Goal: Task Accomplishment & Management: Manage account settings

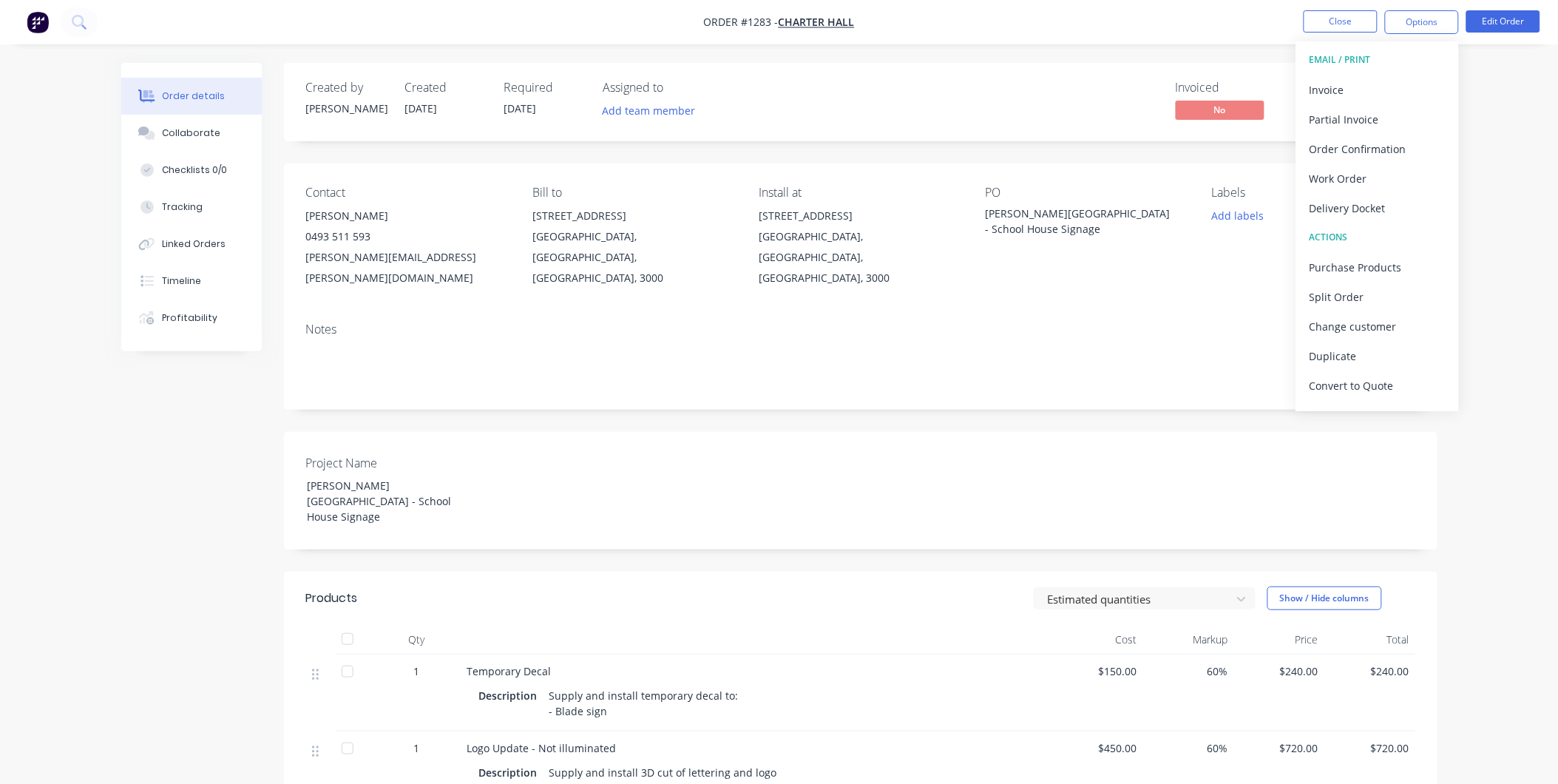
click at [200, 449] on div "Created by [PERSON_NAME] Created [DATE] Required [DATE] Assigned to Add team me…" at bounding box center [779, 660] width 1316 height 1193
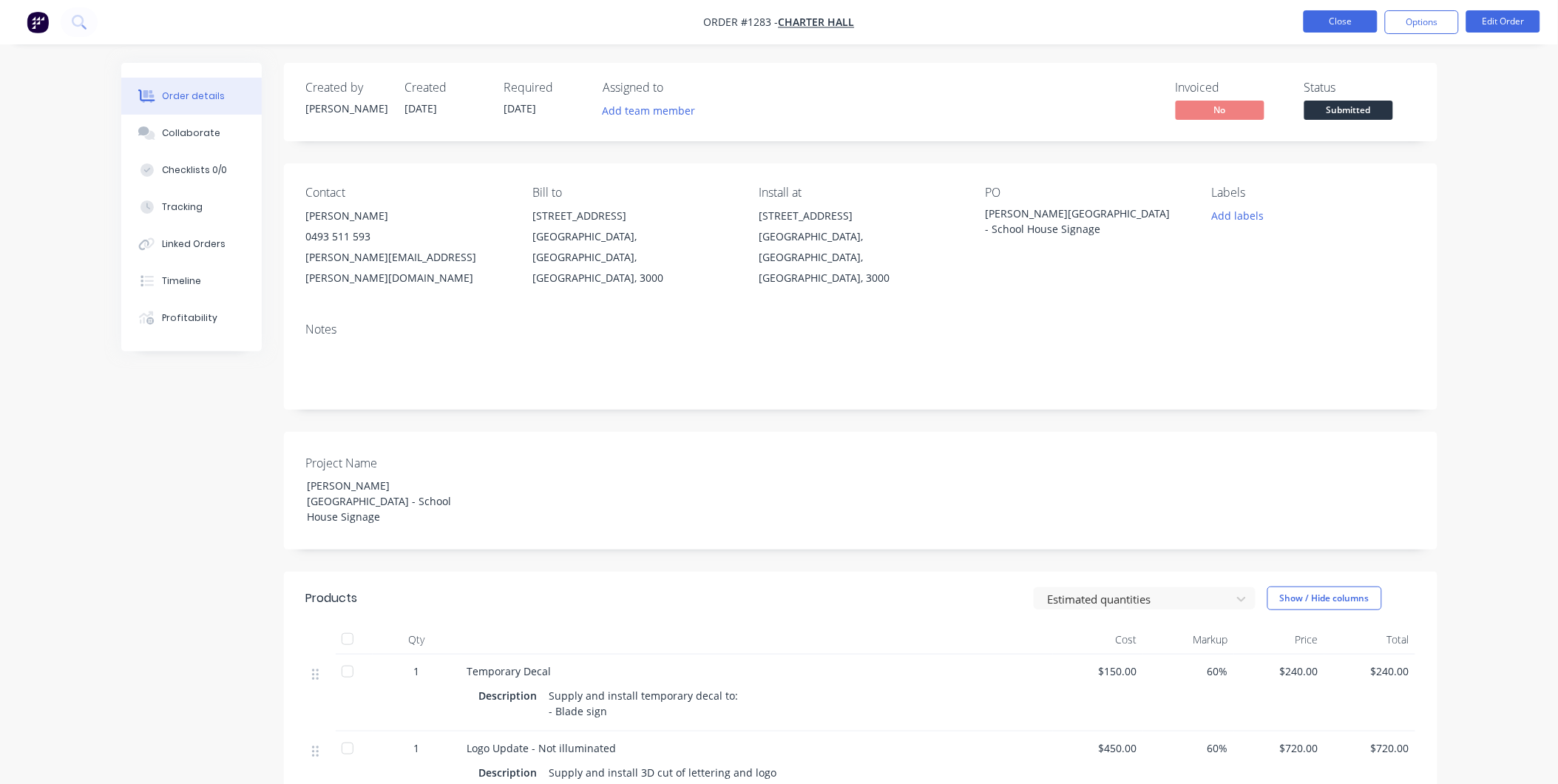
click at [1355, 18] on button "Close" at bounding box center [1340, 21] width 74 height 23
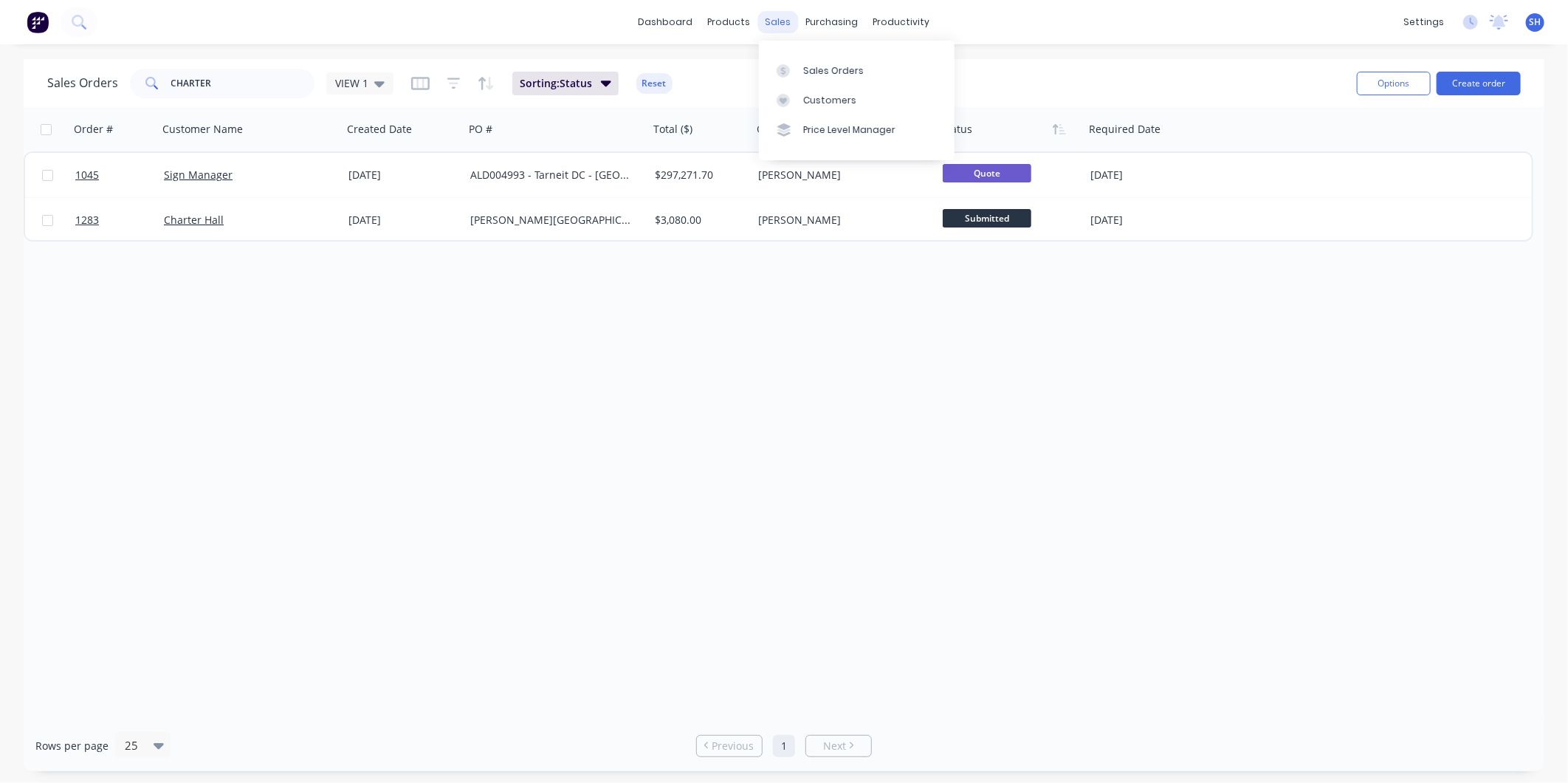
click at [778, 19] on div "sales" at bounding box center [778, 22] width 40 height 23
click at [811, 68] on div "Sales Orders" at bounding box center [833, 71] width 61 height 13
click at [264, 84] on input "CHARTER" at bounding box center [244, 83] width 144 height 29
drag, startPoint x: 276, startPoint y: 80, endPoint x: 68, endPoint y: 64, distance: 208.6
click at [68, 65] on div "Sales Orders CHARTER VIEW 1 Sorting: Status Reset" at bounding box center [696, 83] width 1298 height 36
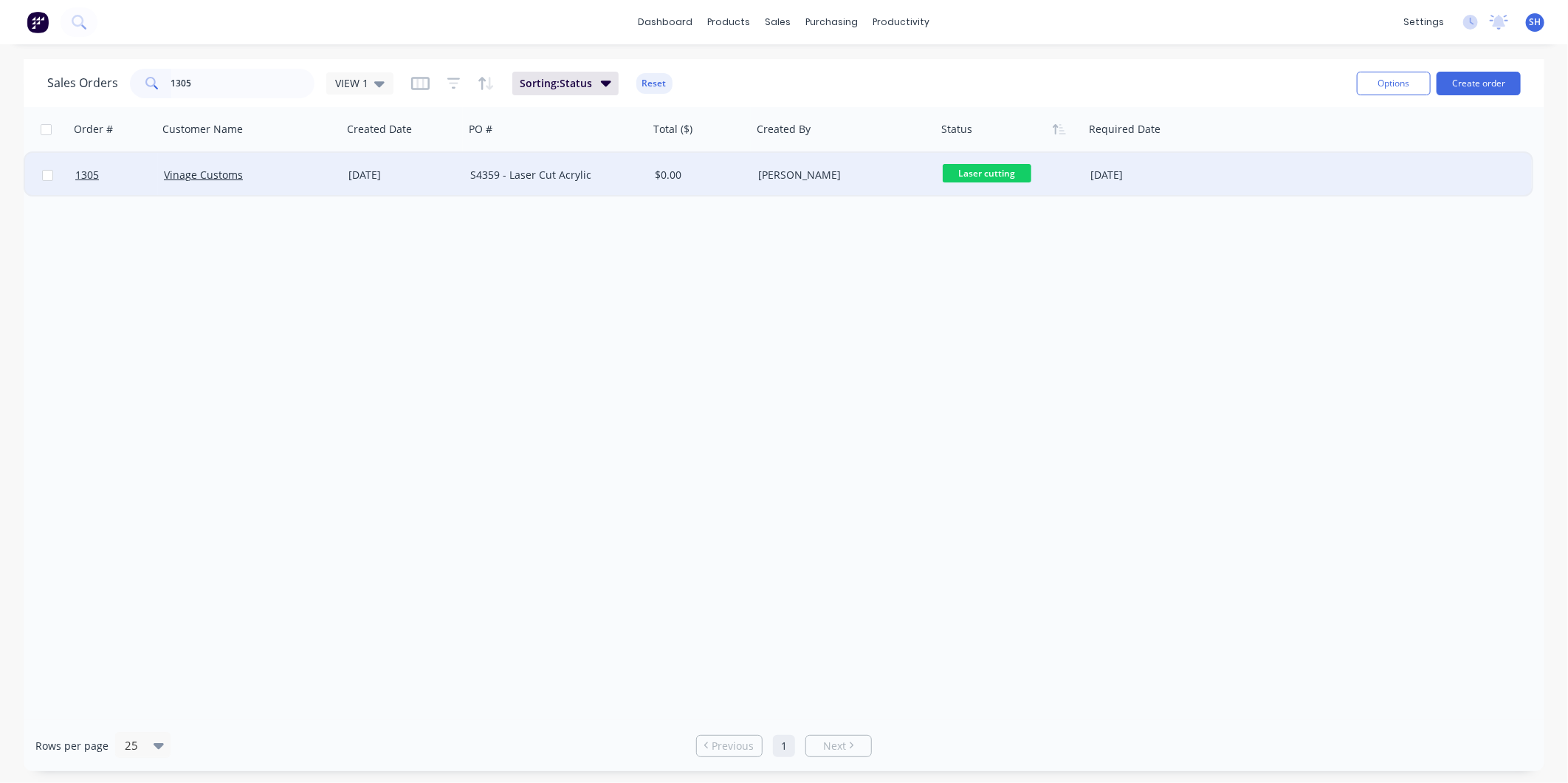
click at [968, 166] on span "Laser cutting" at bounding box center [987, 173] width 88 height 19
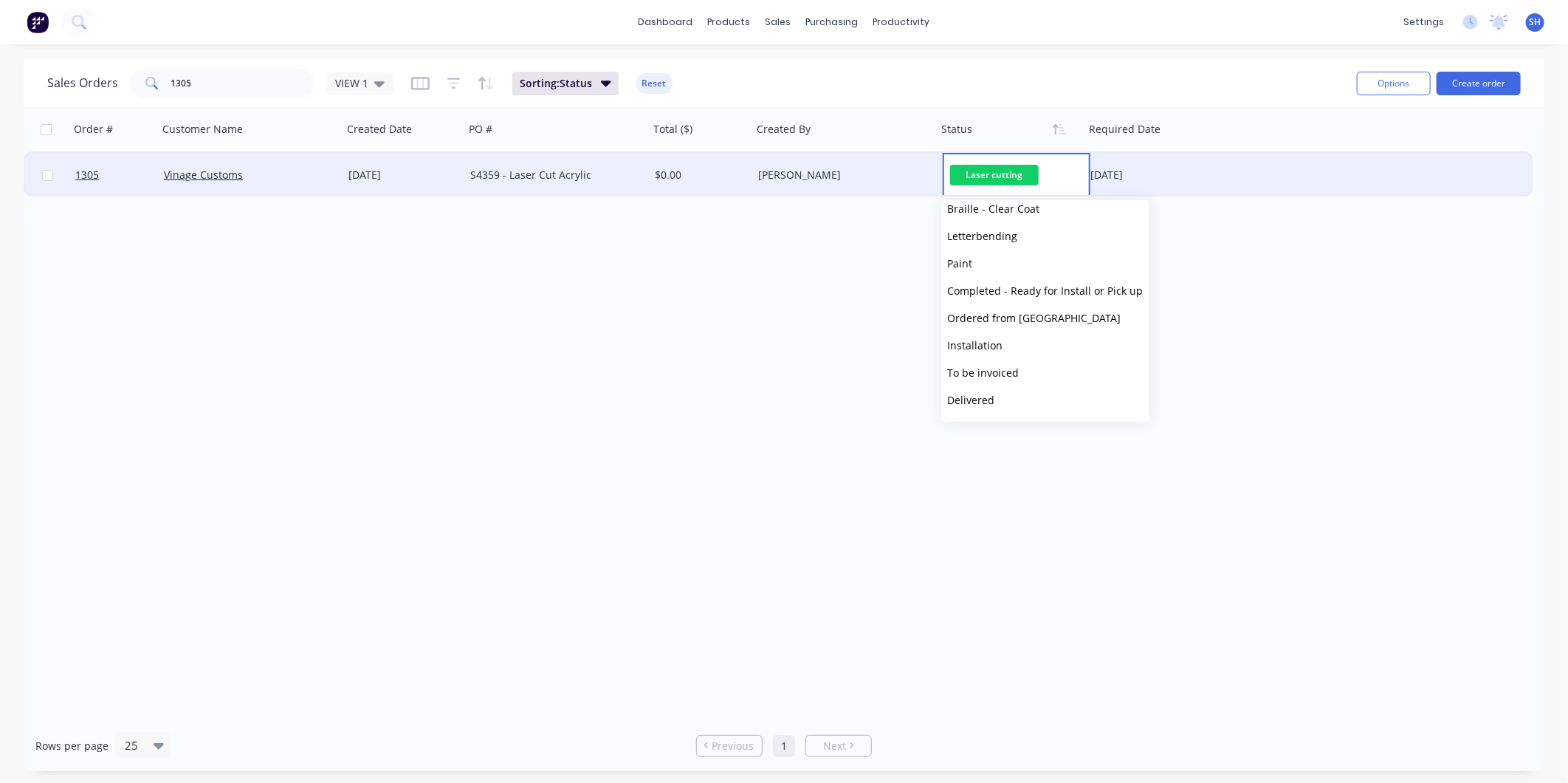
scroll to position [254, 0]
click at [999, 345] on span "To be invoiced" at bounding box center [984, 348] width 71 height 14
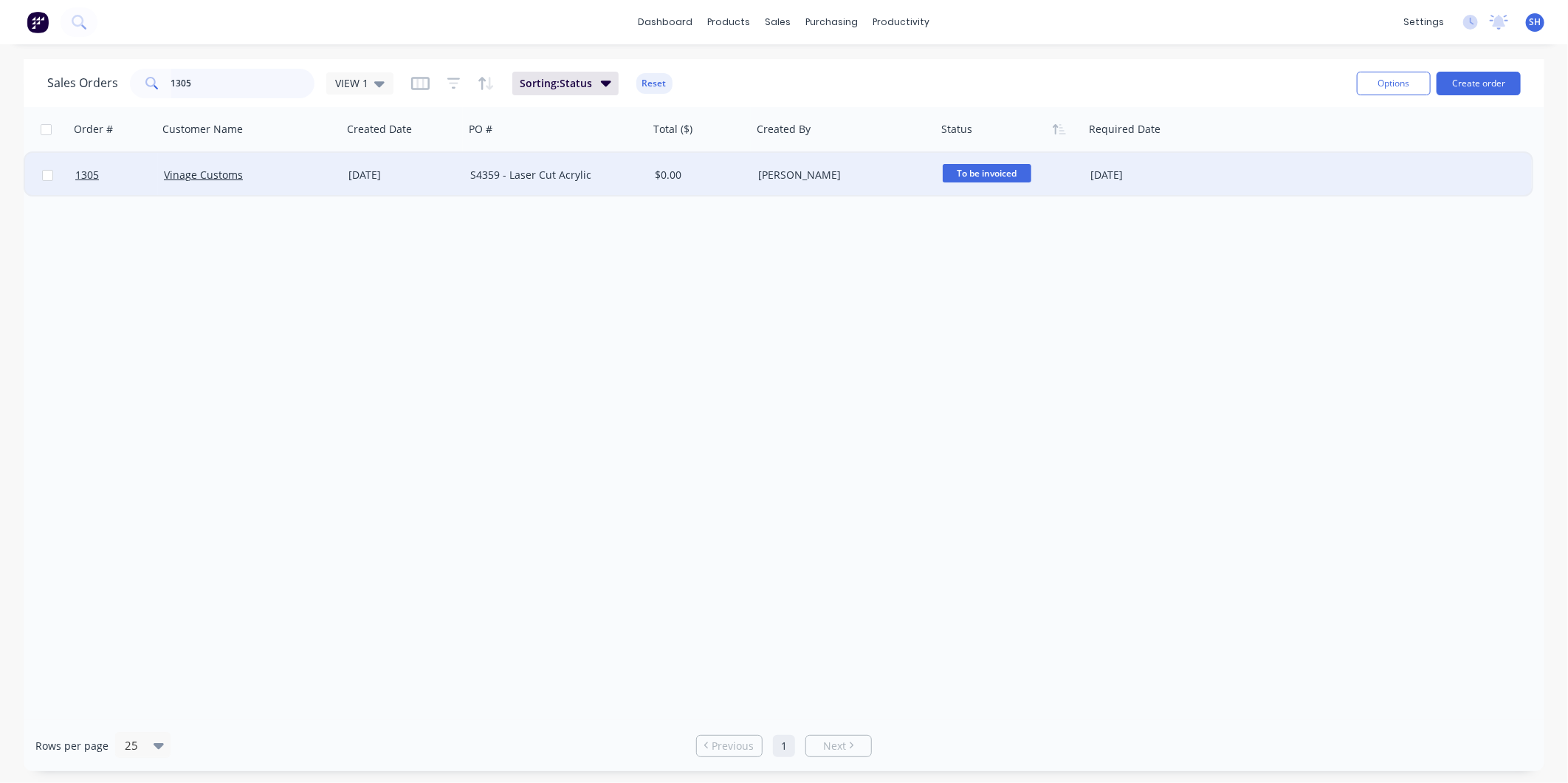
drag, startPoint x: 216, startPoint y: 81, endPoint x: 211, endPoint y: 72, distance: 10.3
click at [214, 78] on input "1305" at bounding box center [244, 83] width 144 height 29
click at [961, 172] on span "Submitted" at bounding box center [987, 173] width 88 height 19
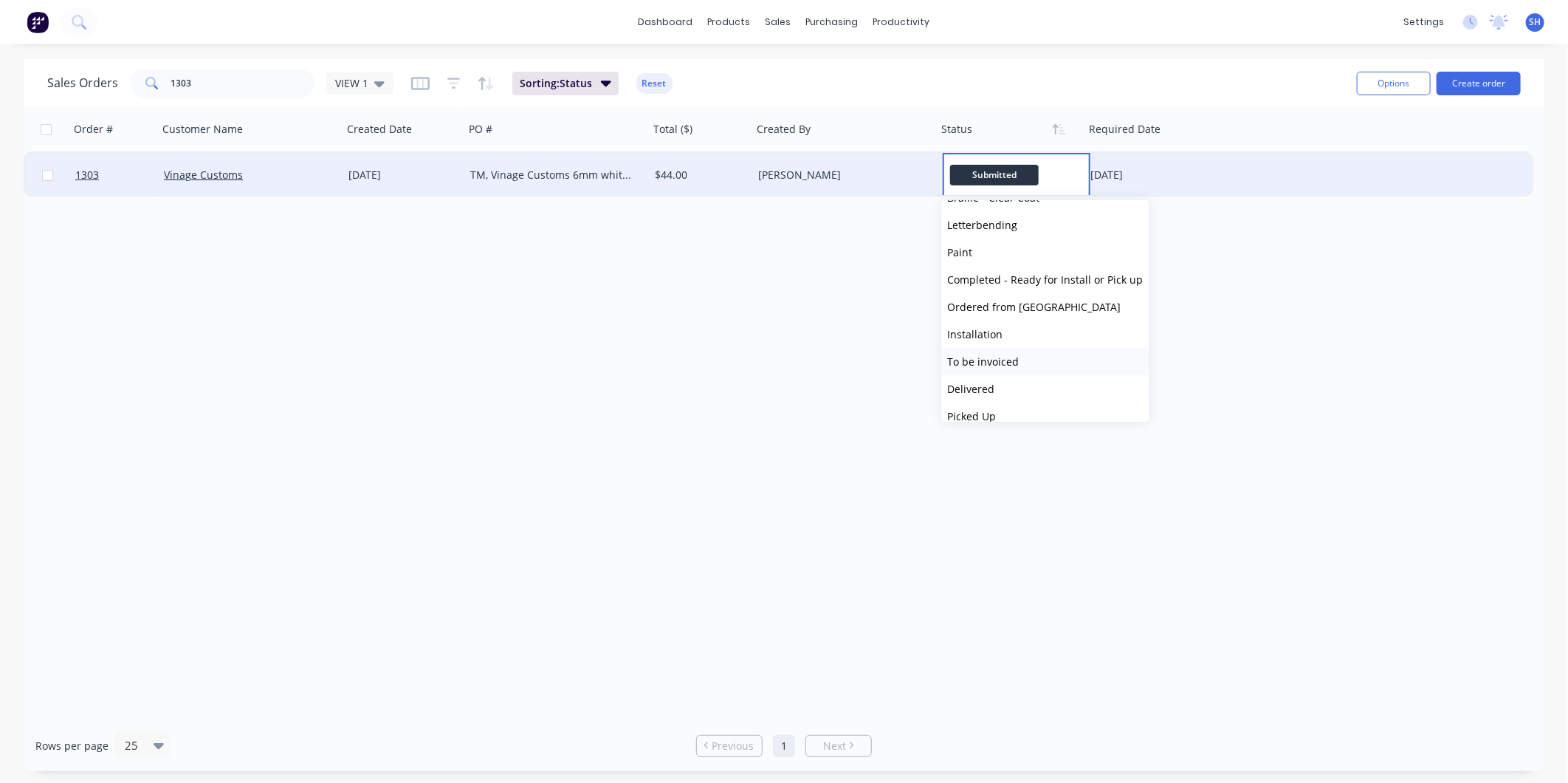
scroll to position [246, 0]
click at [1020, 352] on button "To be invoiced" at bounding box center [1045, 356] width 207 height 27
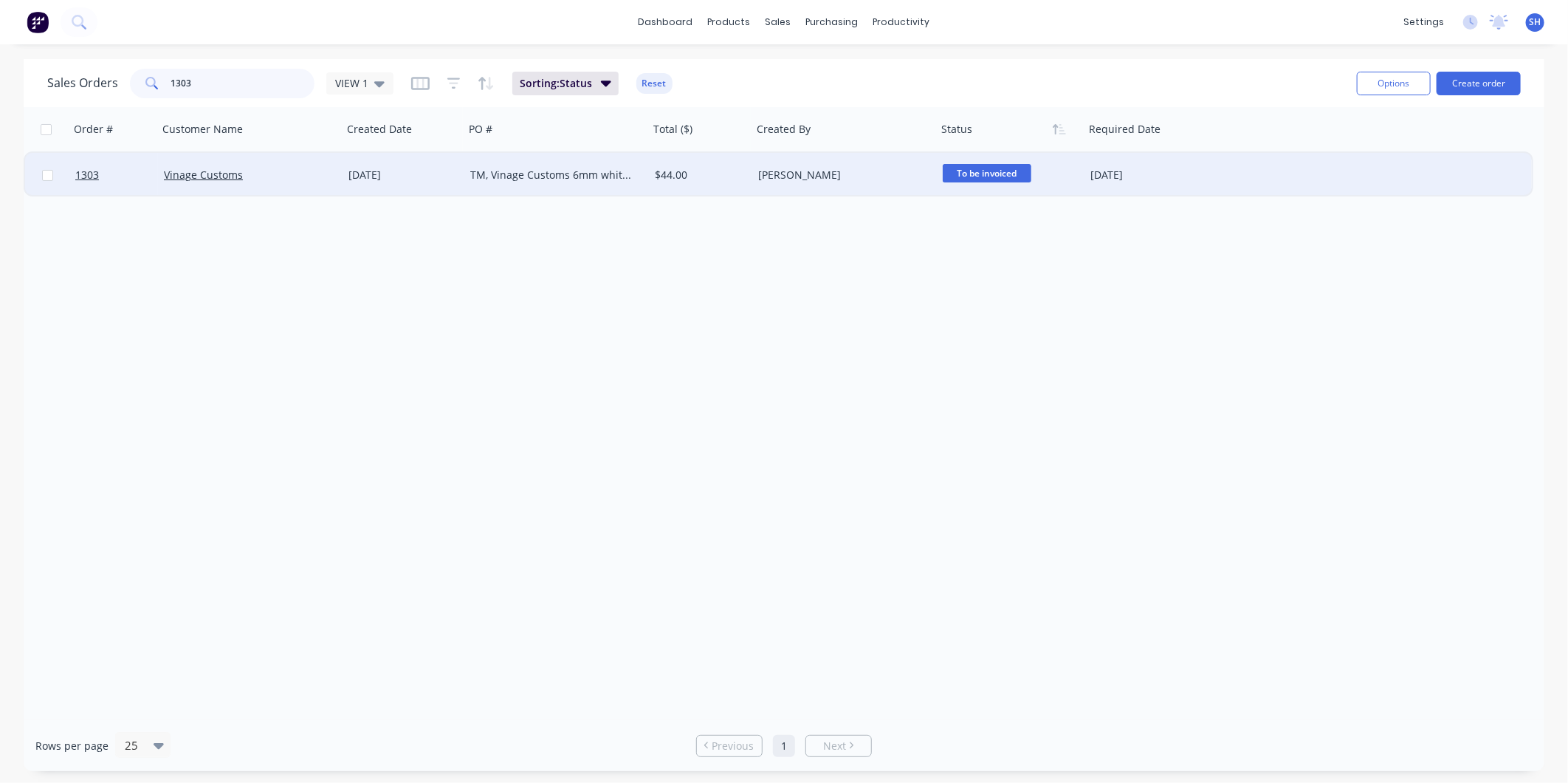
click at [246, 81] on input "1303" at bounding box center [244, 83] width 144 height 29
click at [967, 173] on span "To be invoiced" at bounding box center [987, 173] width 88 height 19
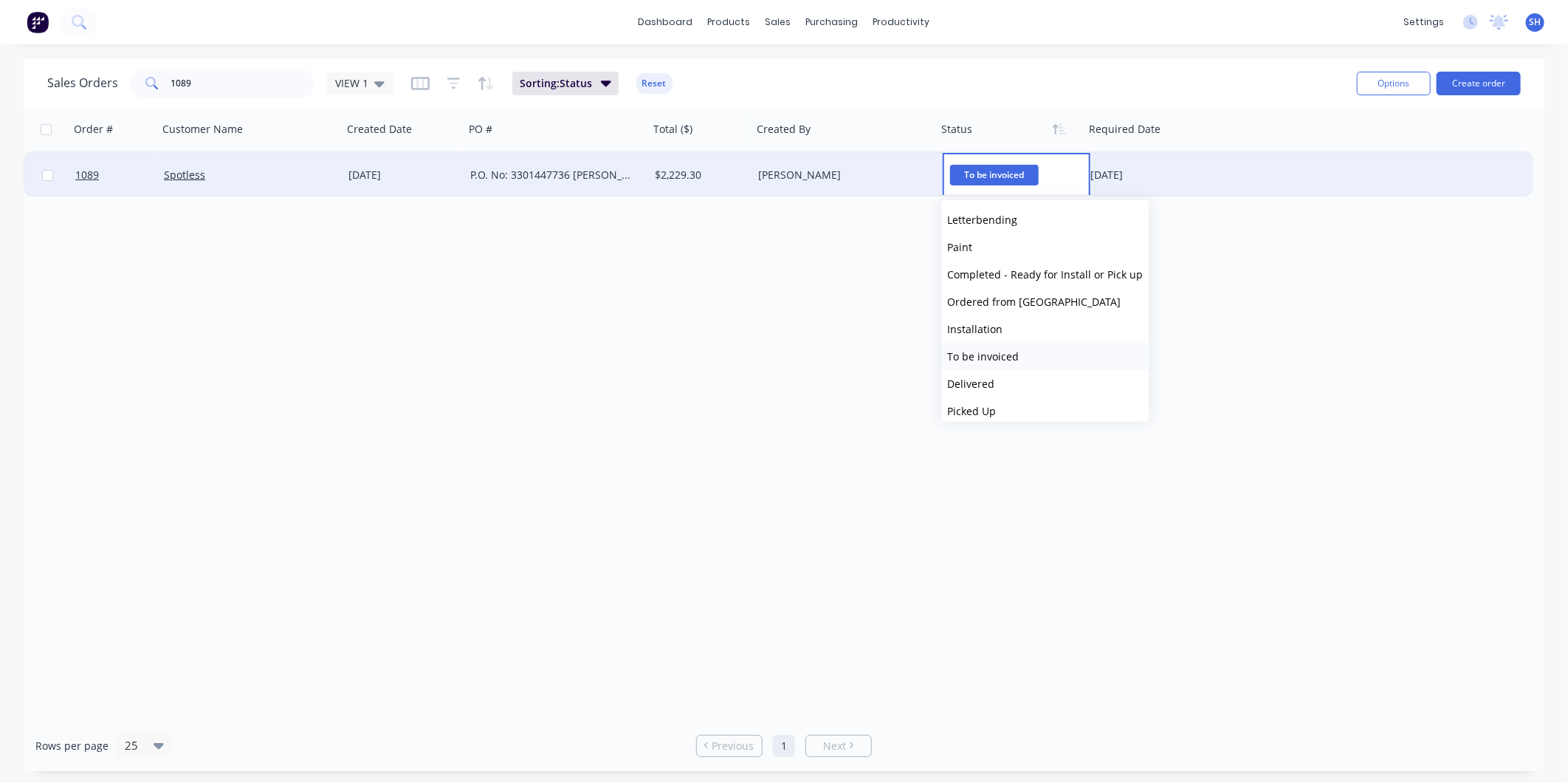
click at [1029, 352] on button "To be invoiced" at bounding box center [1045, 356] width 207 height 27
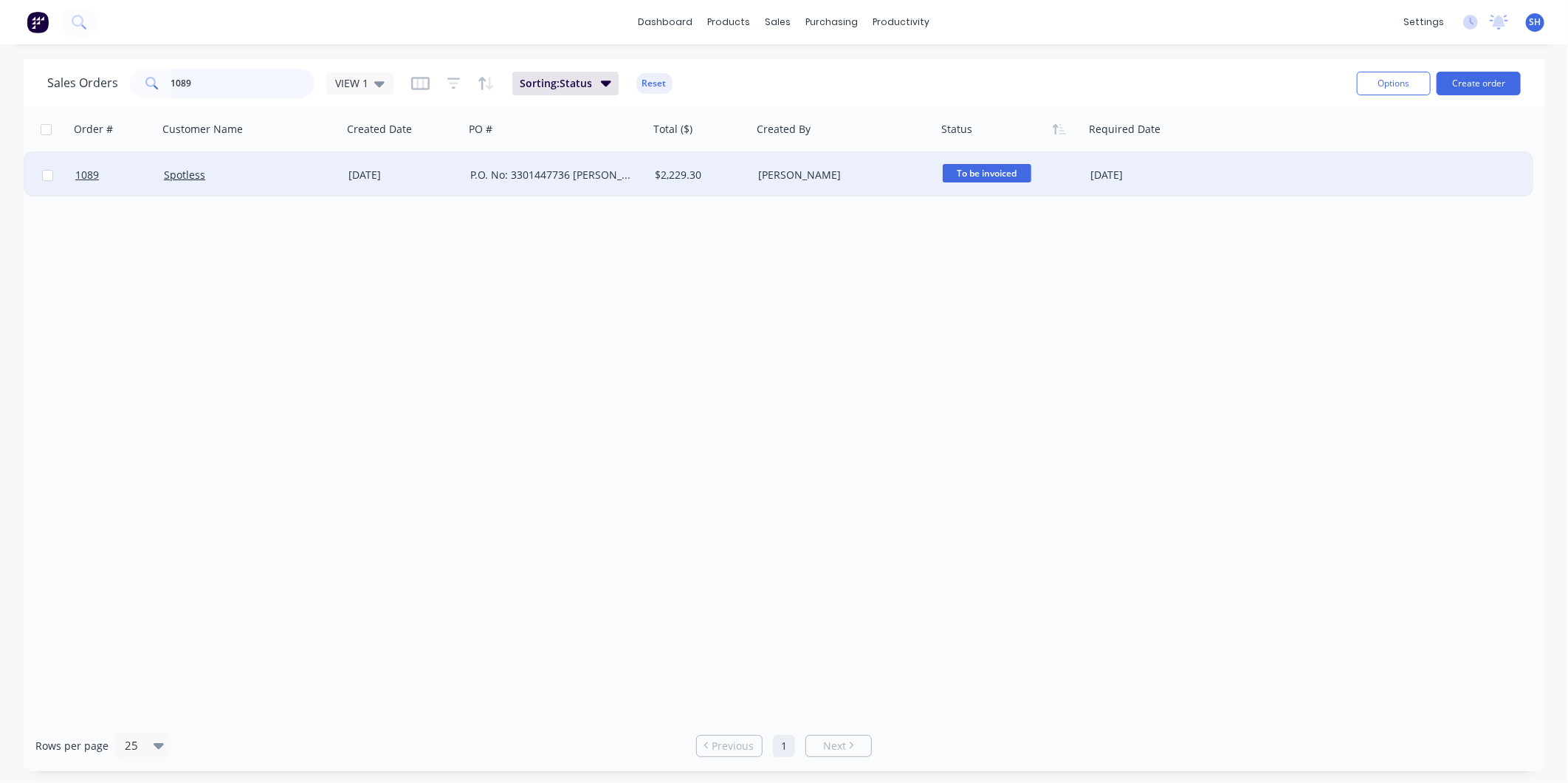
click at [238, 86] on input "1089" at bounding box center [244, 83] width 144 height 29
click at [971, 168] on span "Completed - Rea..." at bounding box center [987, 173] width 88 height 19
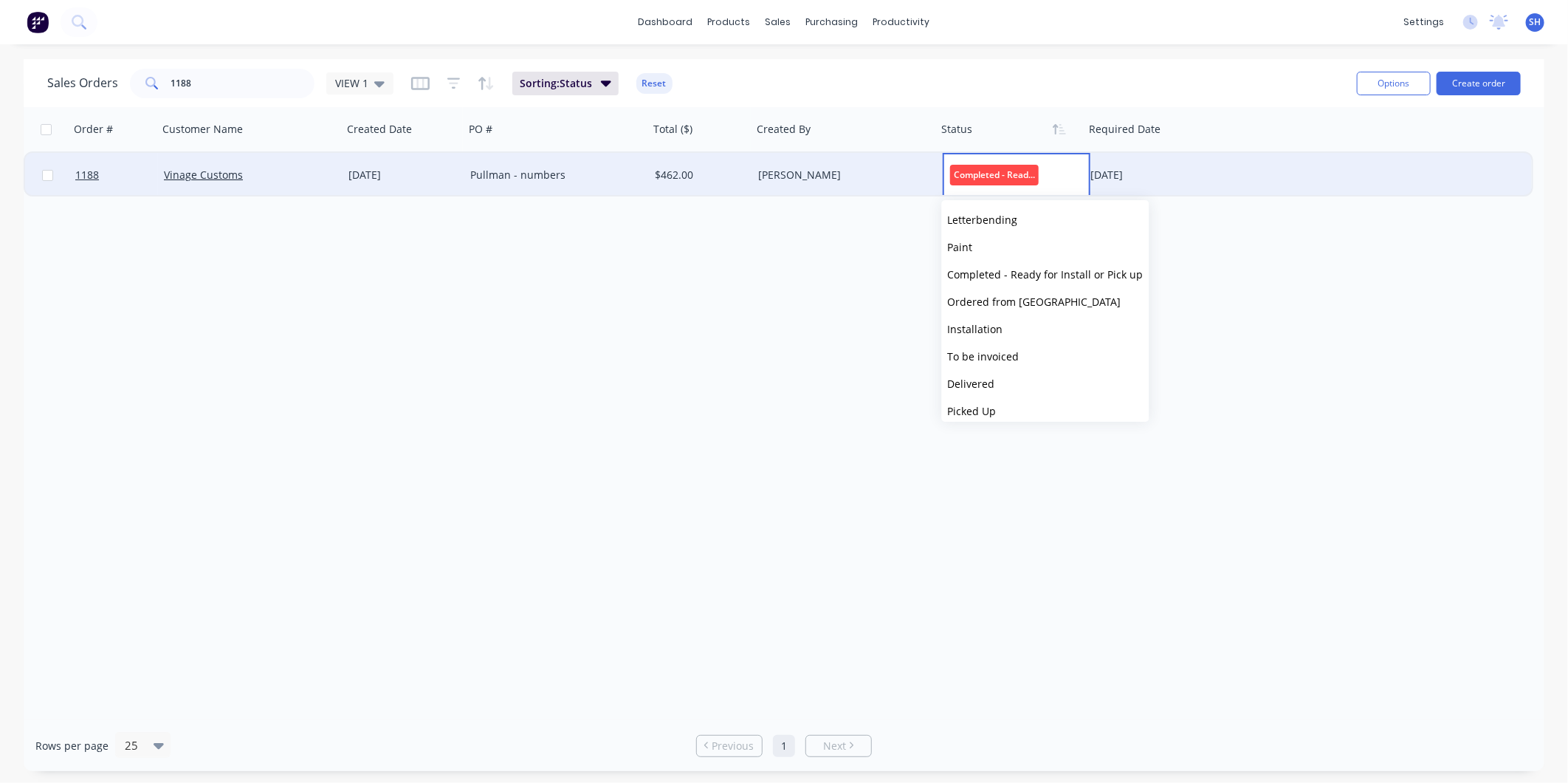
click at [1020, 359] on button "To be invoiced" at bounding box center [1045, 356] width 207 height 27
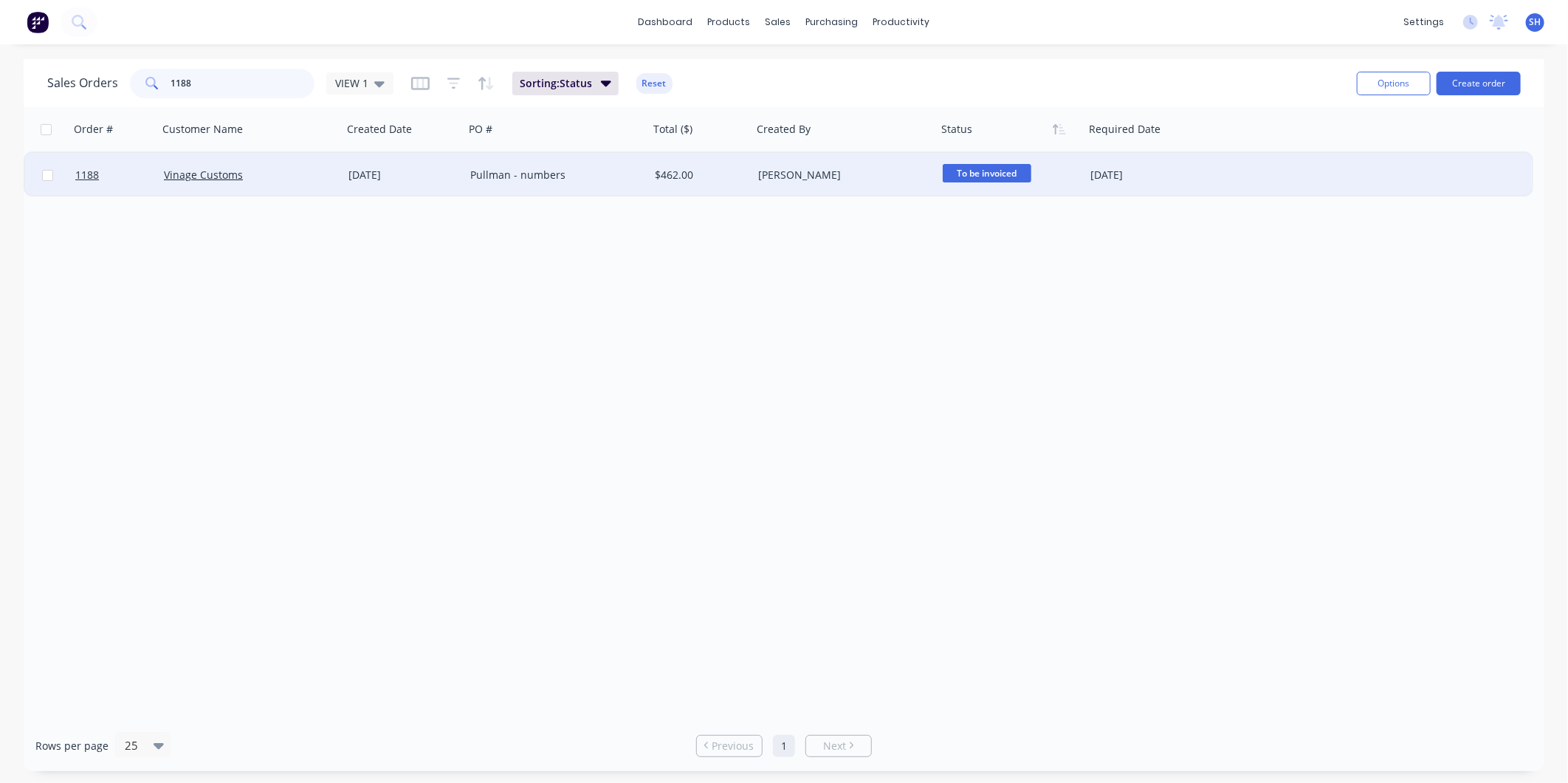
click at [262, 75] on input "1188" at bounding box center [244, 83] width 144 height 29
click at [976, 182] on div "Submitted" at bounding box center [1007, 175] width 130 height 23
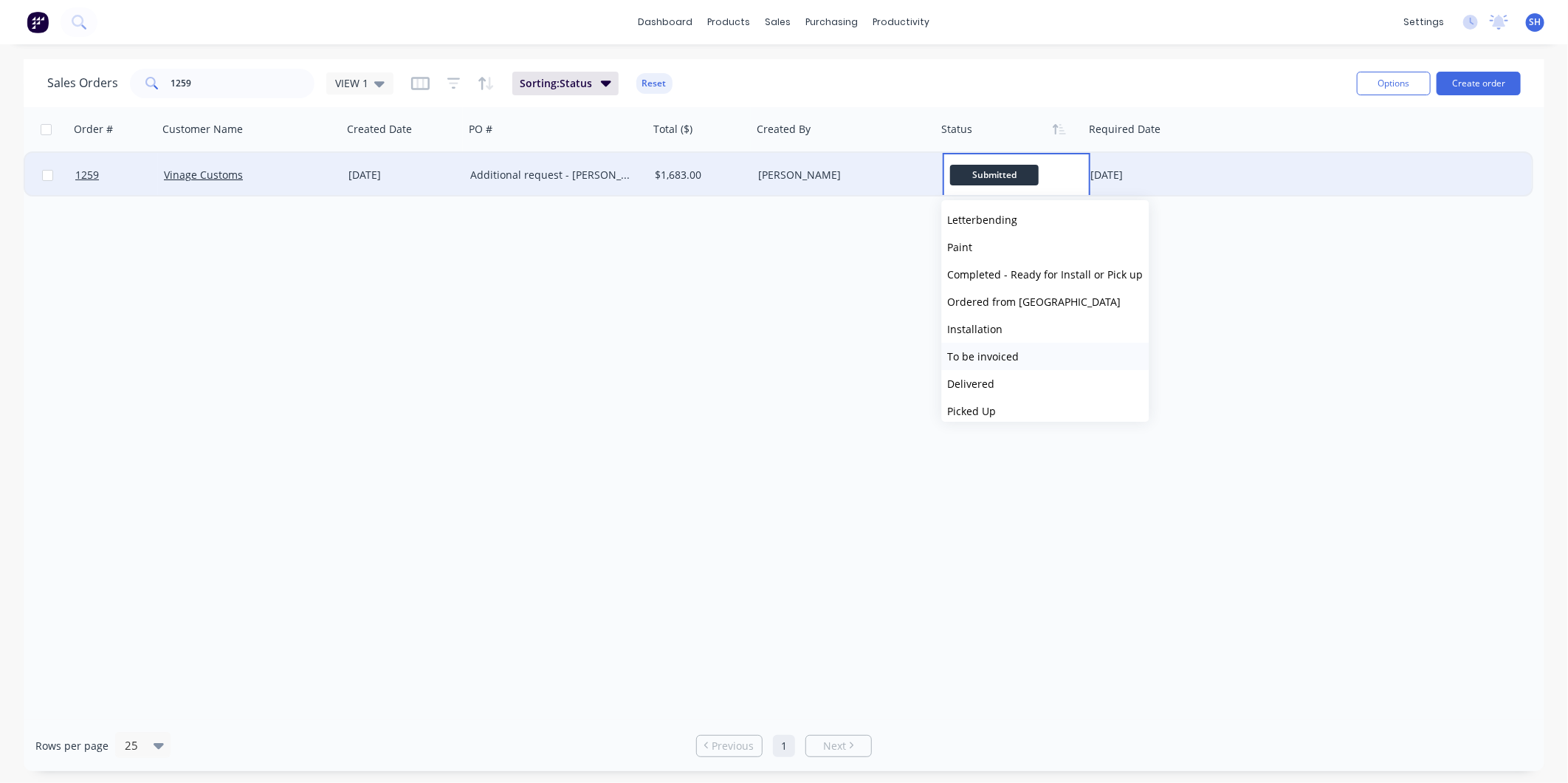
click at [1020, 350] on button "To be invoiced" at bounding box center [1045, 356] width 207 height 27
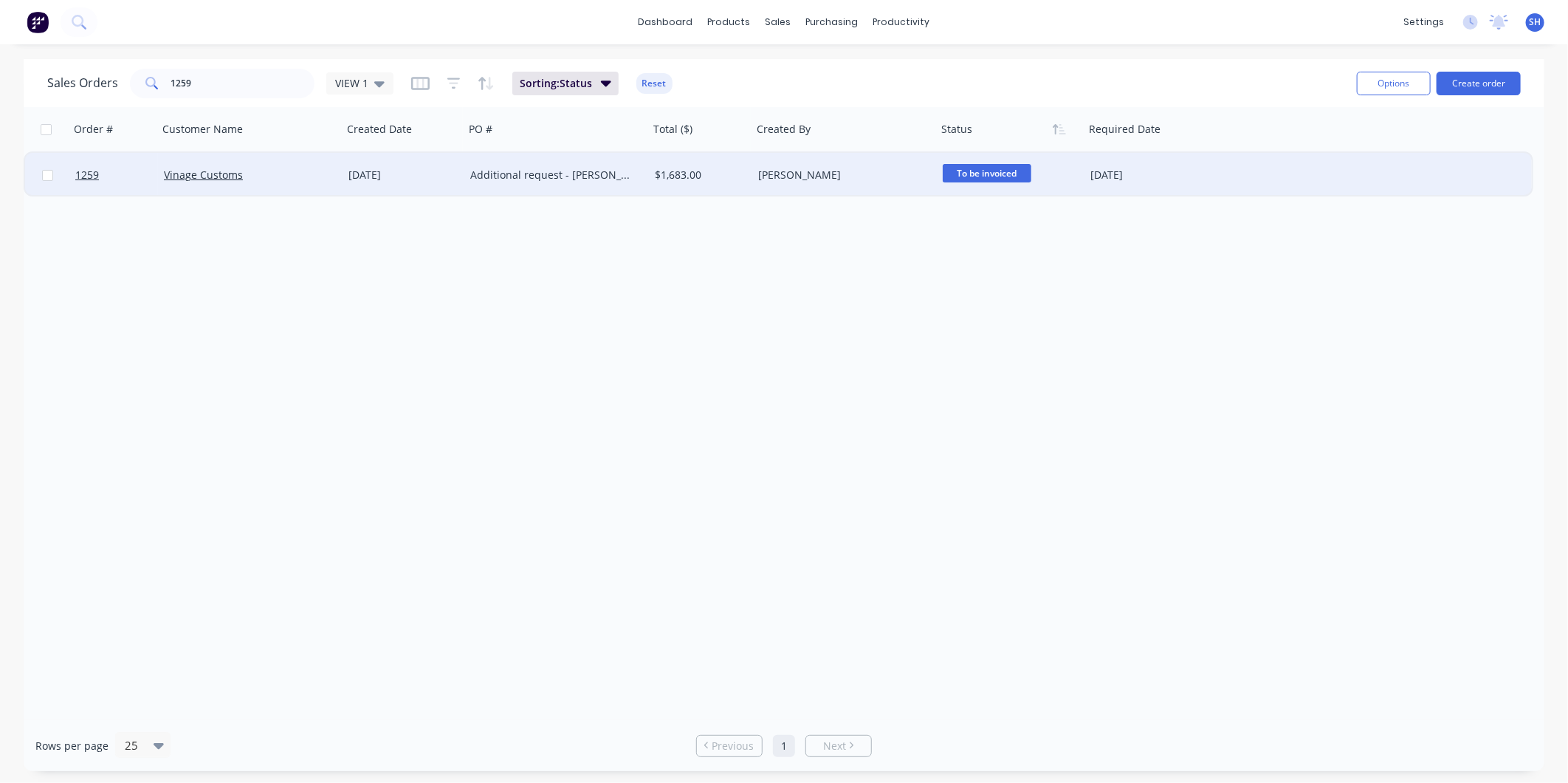
click at [957, 343] on div "Order # Customer Name Created Date PO # Total ($) Created By Status Required Da…" at bounding box center [784, 414] width 1521 height 613
drag, startPoint x: 261, startPoint y: 68, endPoint x: 259, endPoint y: 78, distance: 10.2
click at [263, 70] on input "1259" at bounding box center [244, 83] width 144 height 29
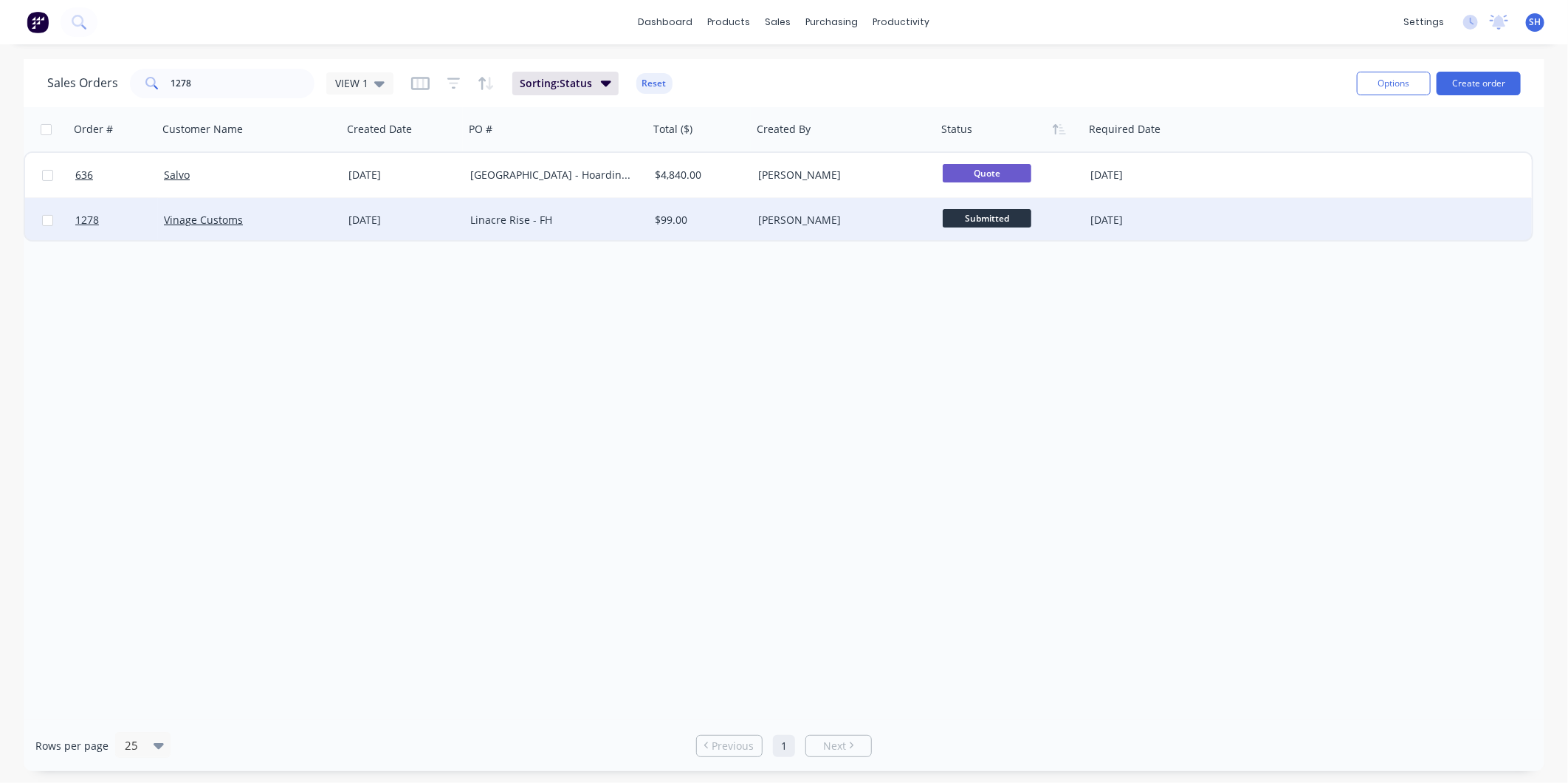
click at [955, 220] on span "Submitted" at bounding box center [987, 218] width 88 height 19
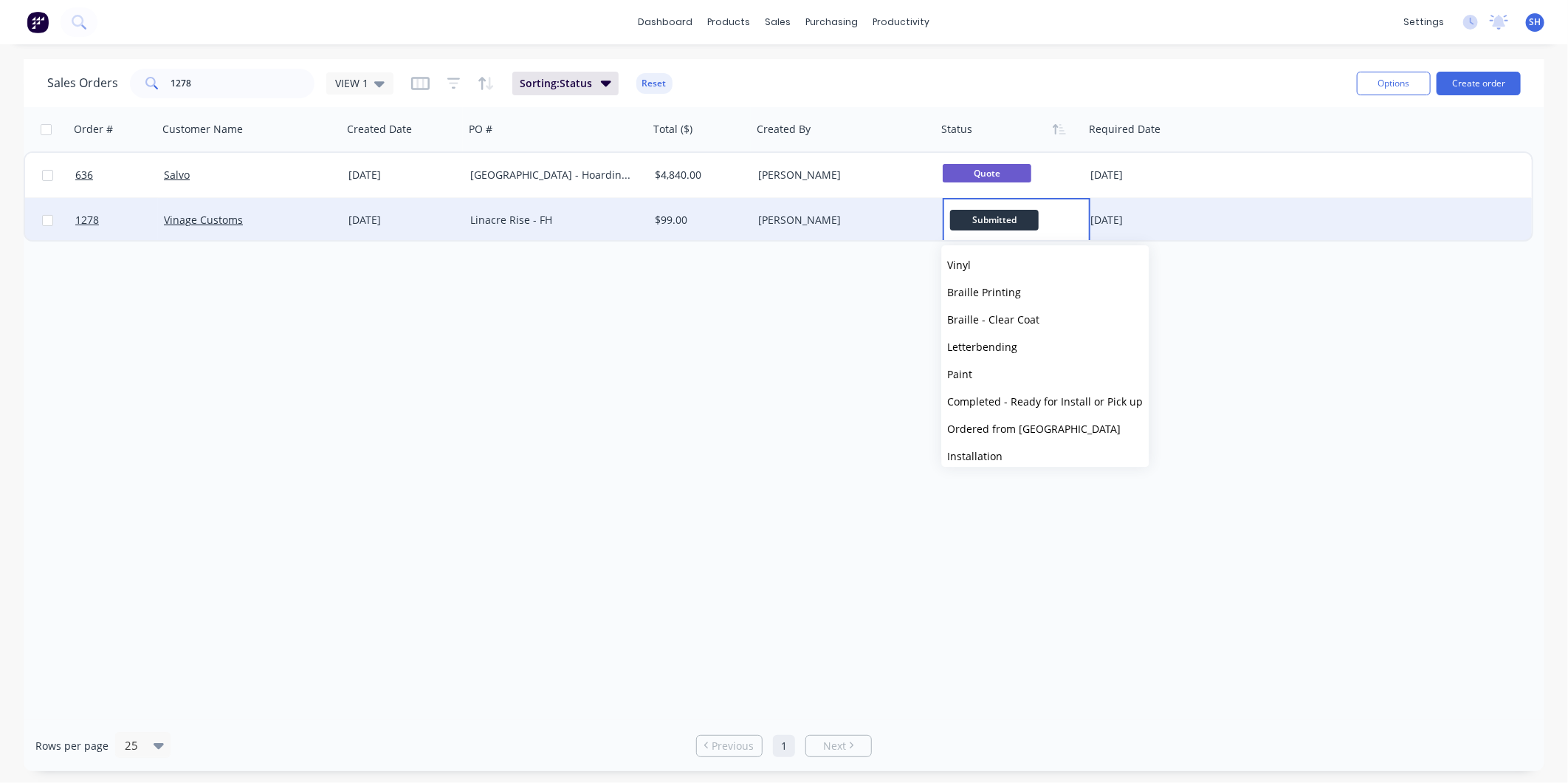
scroll to position [254, 0]
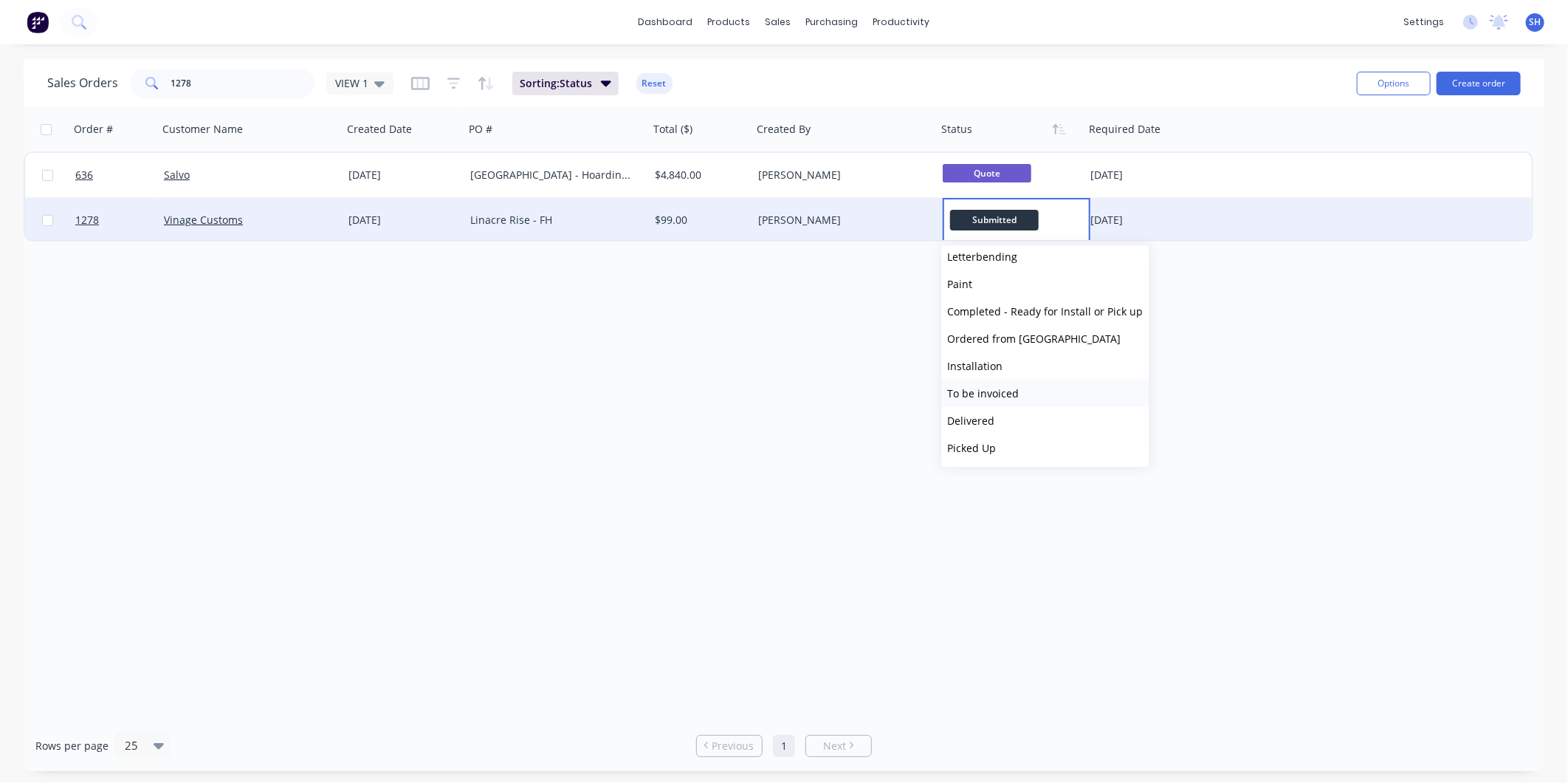
click at [1019, 390] on button "To be invoiced" at bounding box center [1045, 393] width 207 height 27
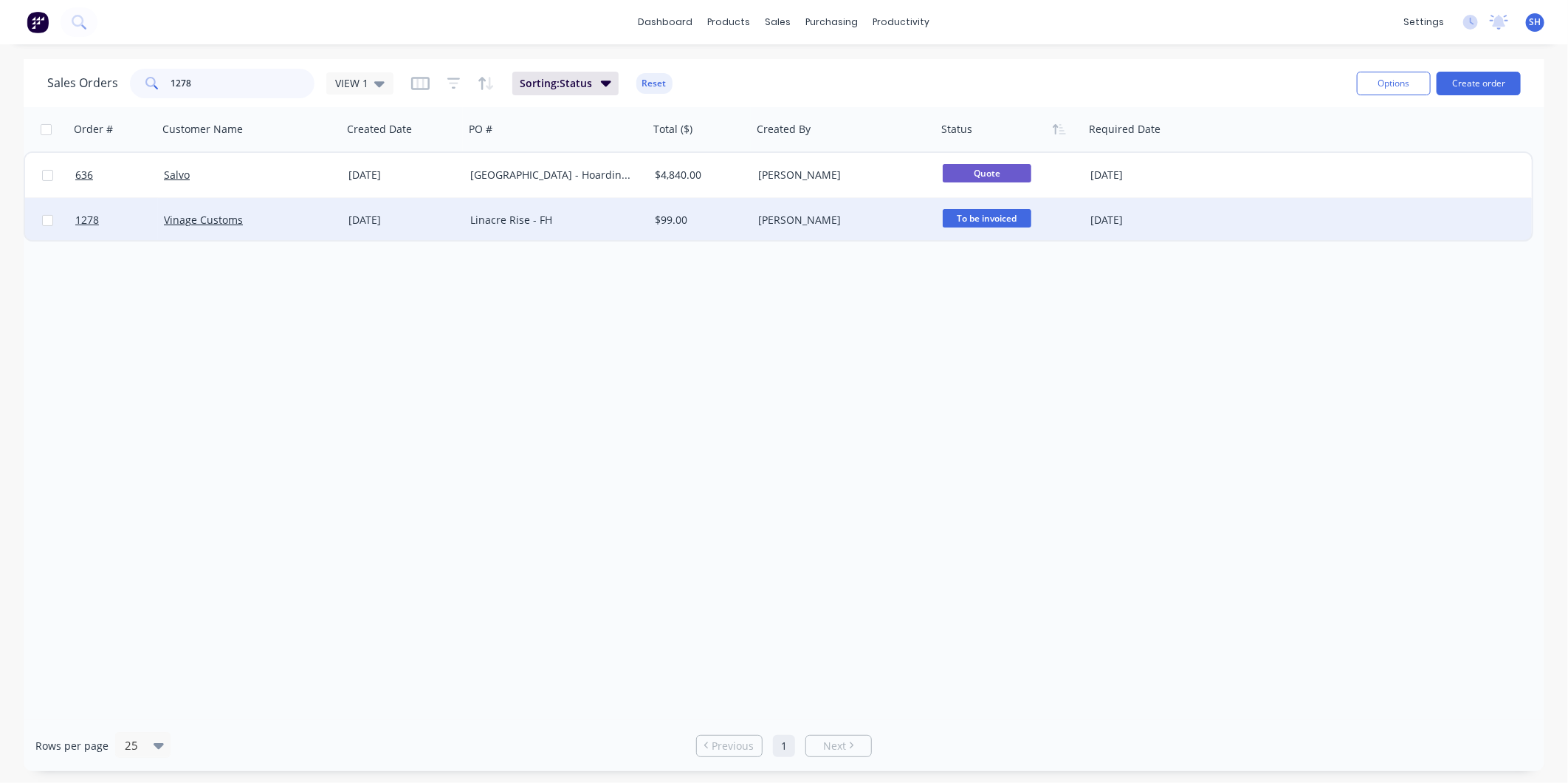
click at [252, 77] on input "1278" at bounding box center [244, 83] width 144 height 29
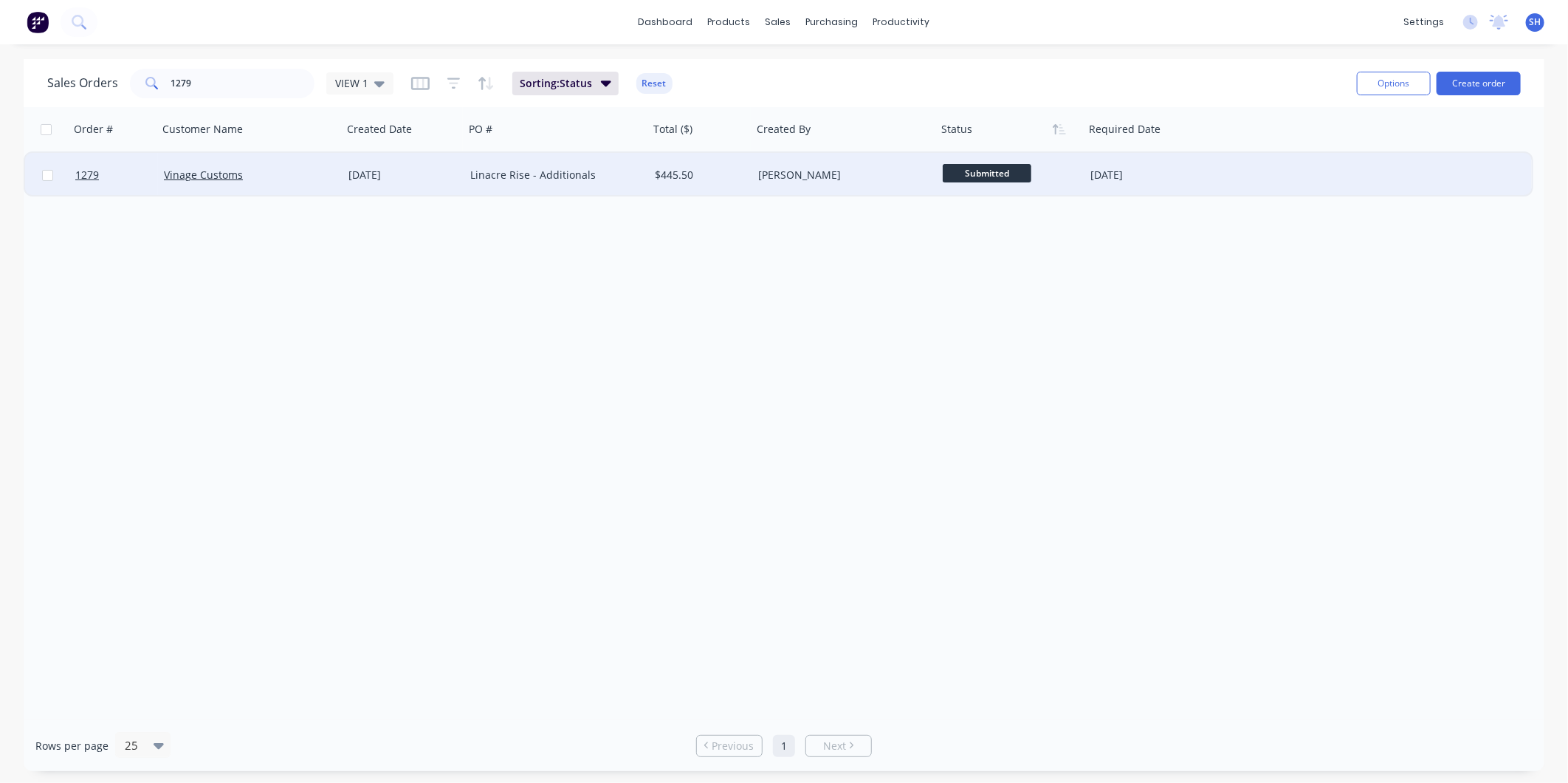
click at [976, 173] on span "Submitted" at bounding box center [987, 173] width 88 height 19
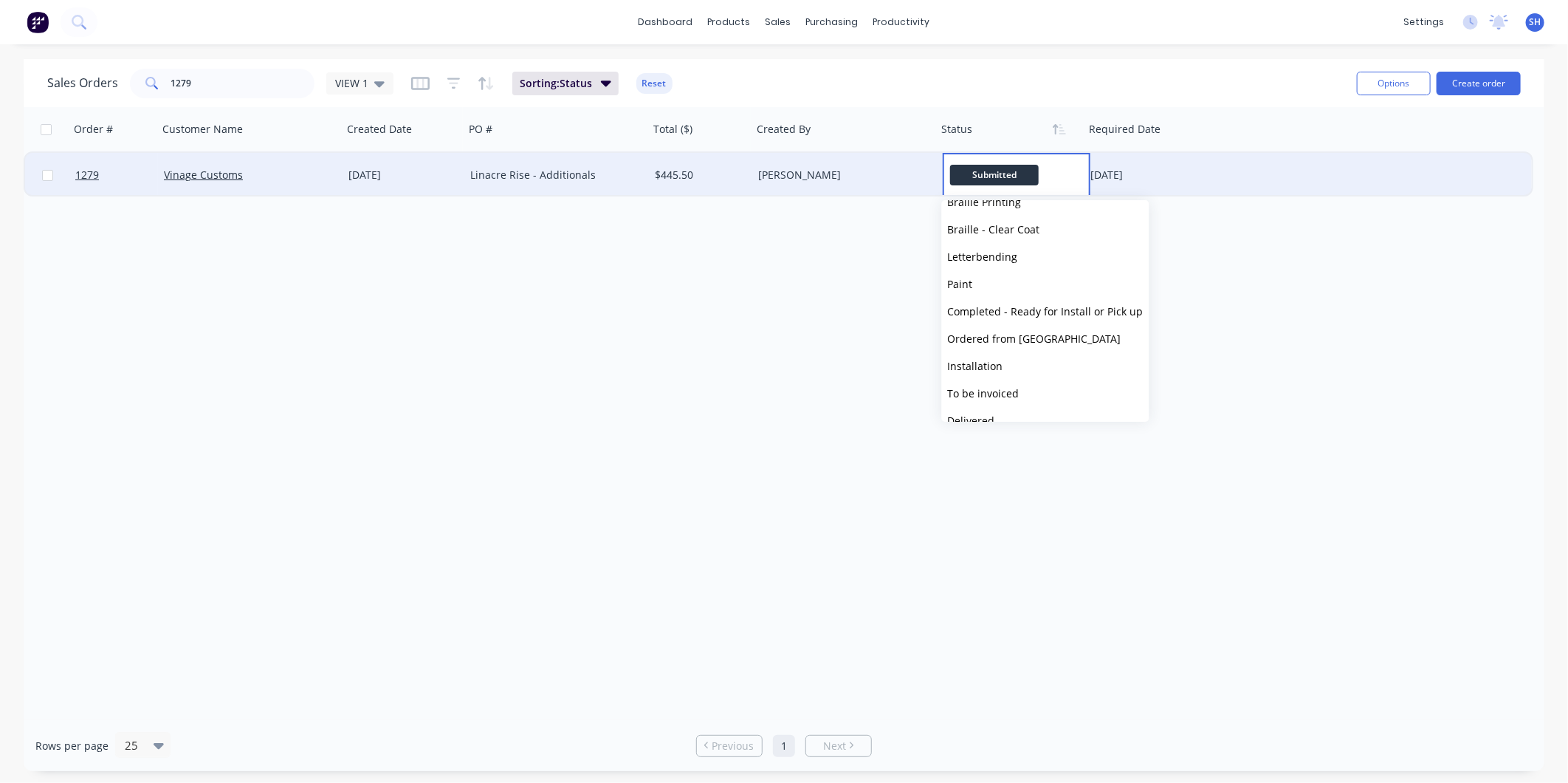
scroll to position [246, 0]
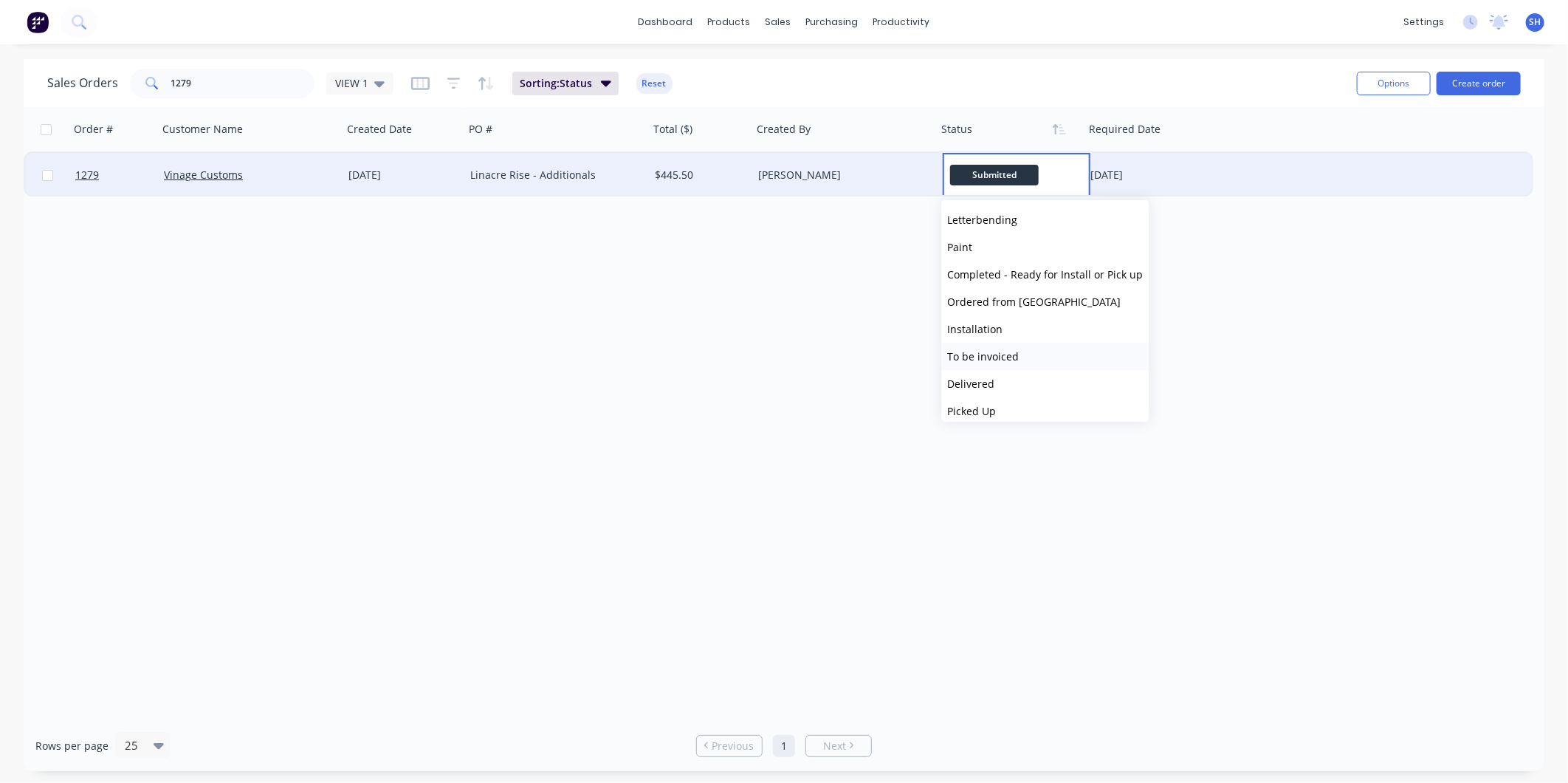
click at [1016, 351] on button "To be invoiced" at bounding box center [1045, 356] width 207 height 27
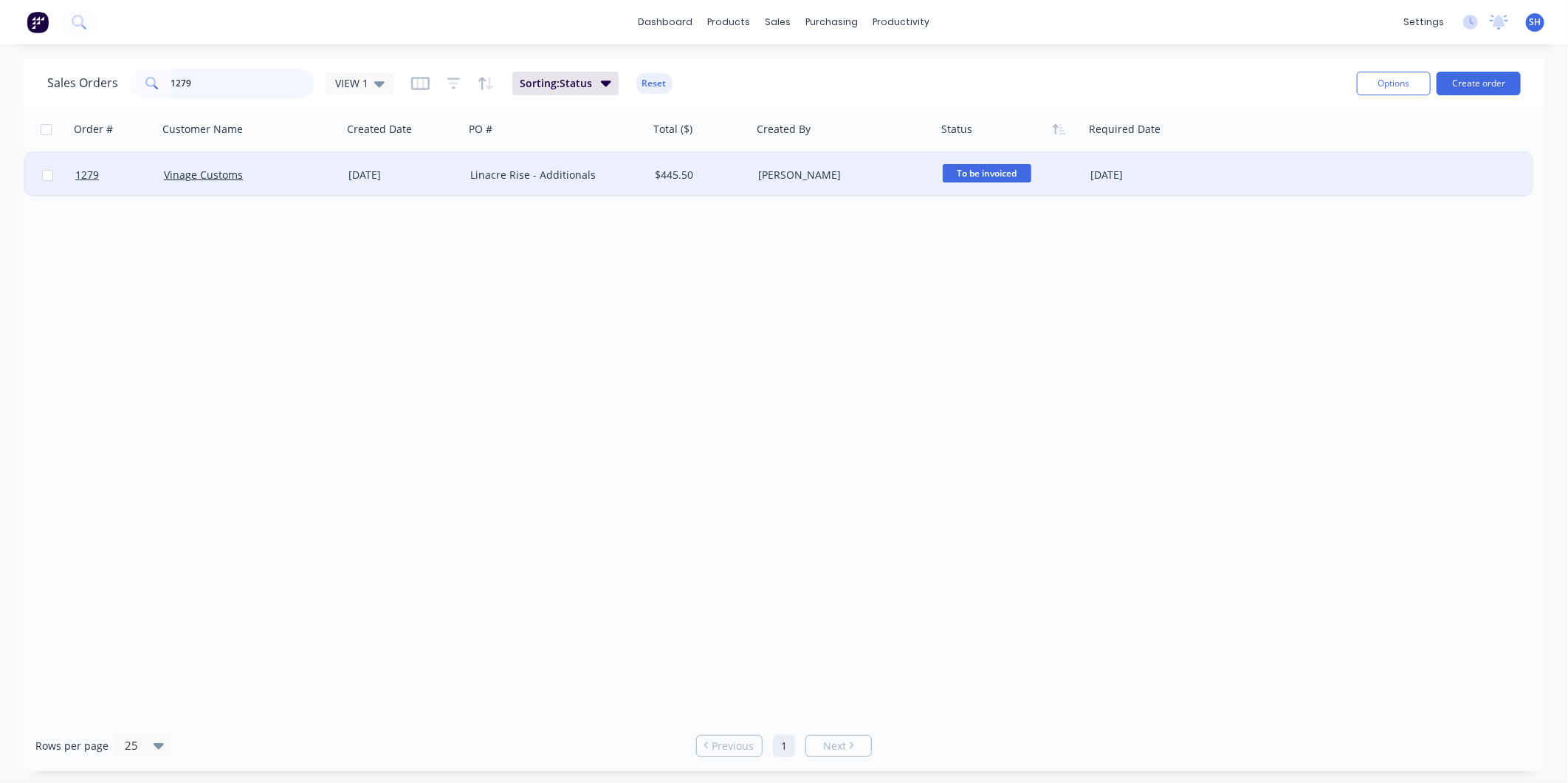
click at [230, 77] on input "1279" at bounding box center [244, 83] width 144 height 29
click at [1020, 165] on span "Submitted" at bounding box center [987, 173] width 88 height 19
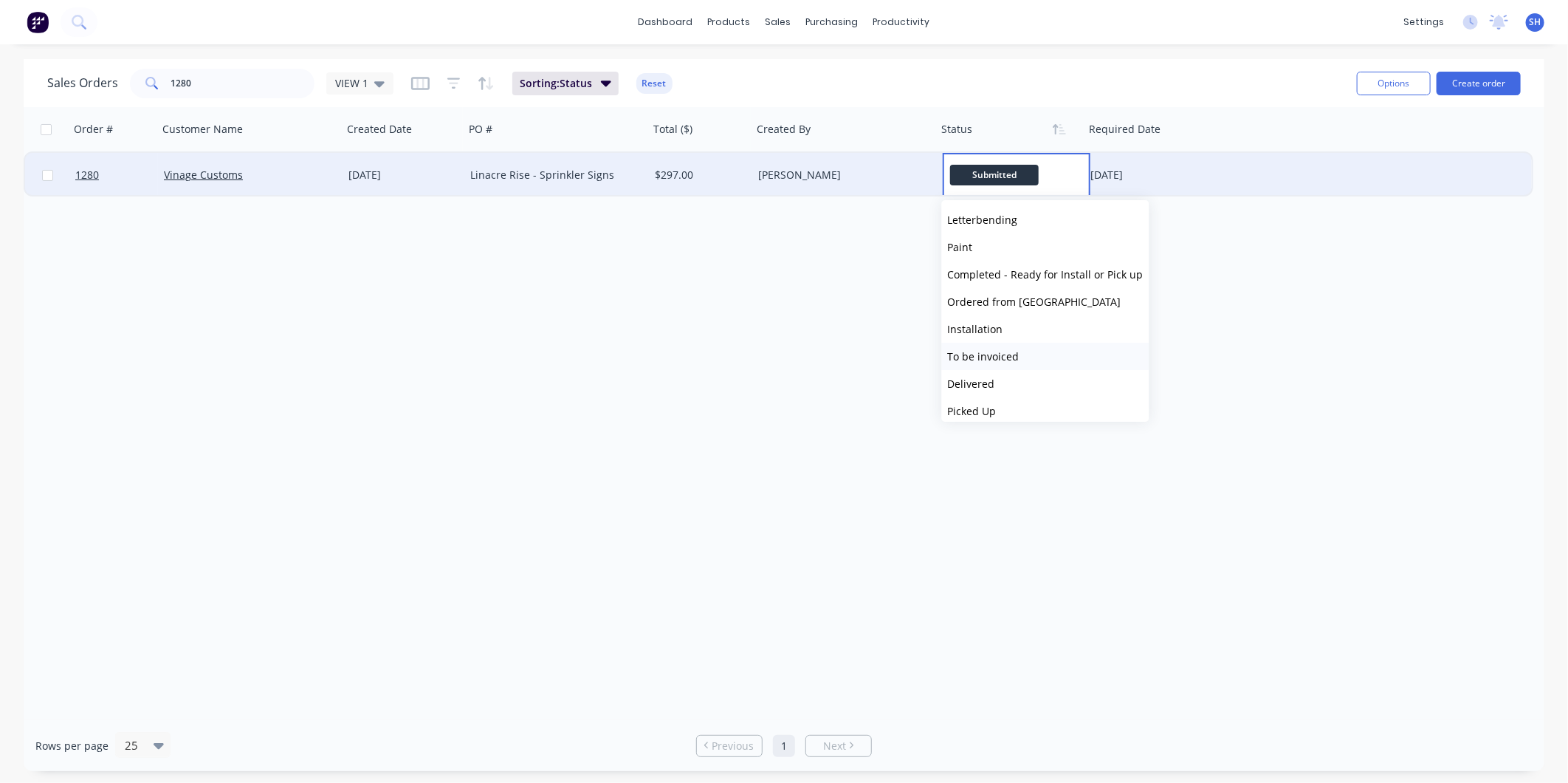
click at [1053, 349] on button "To be invoiced" at bounding box center [1045, 356] width 207 height 27
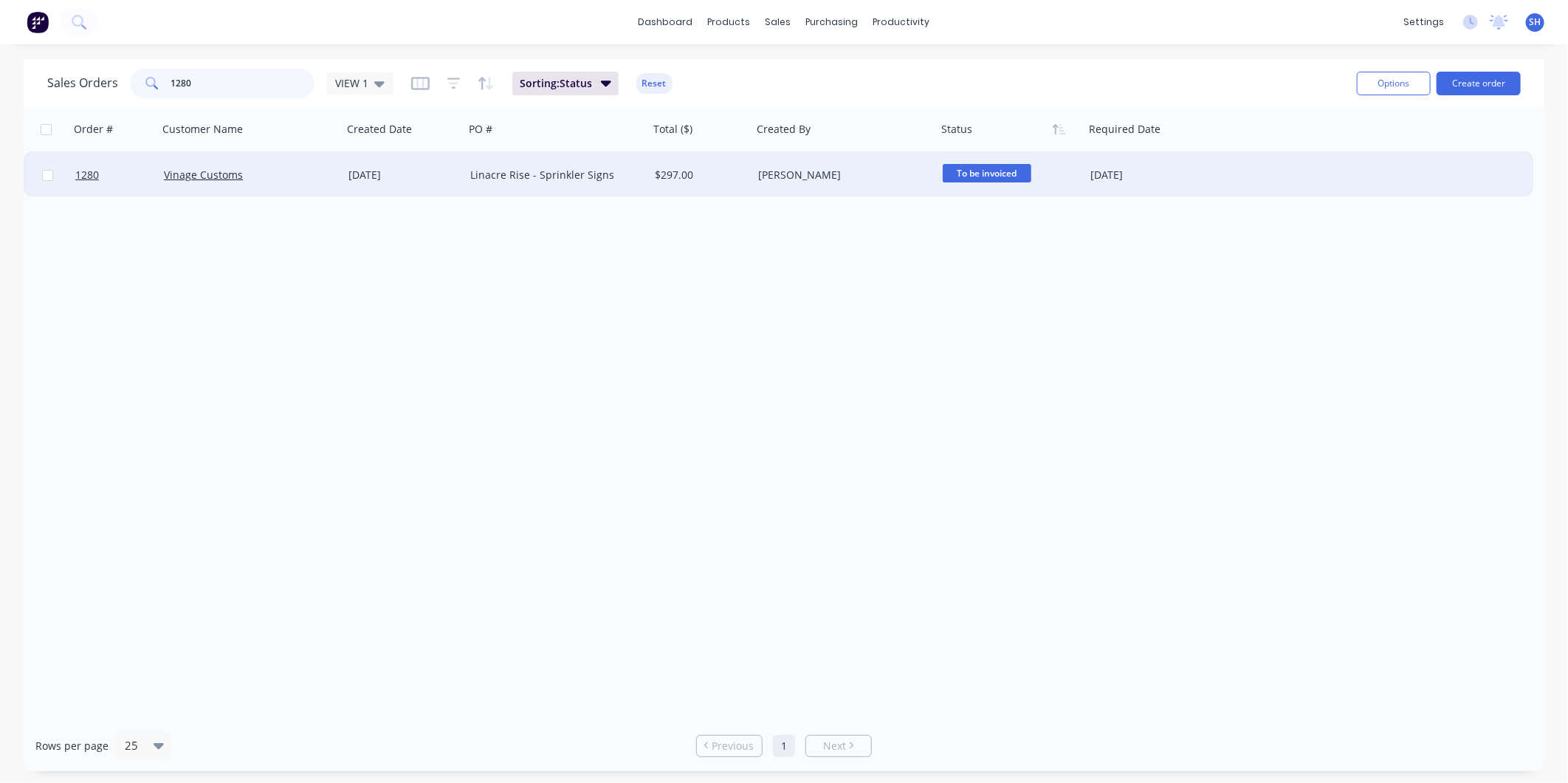
click at [275, 71] on input "1280" at bounding box center [244, 83] width 144 height 29
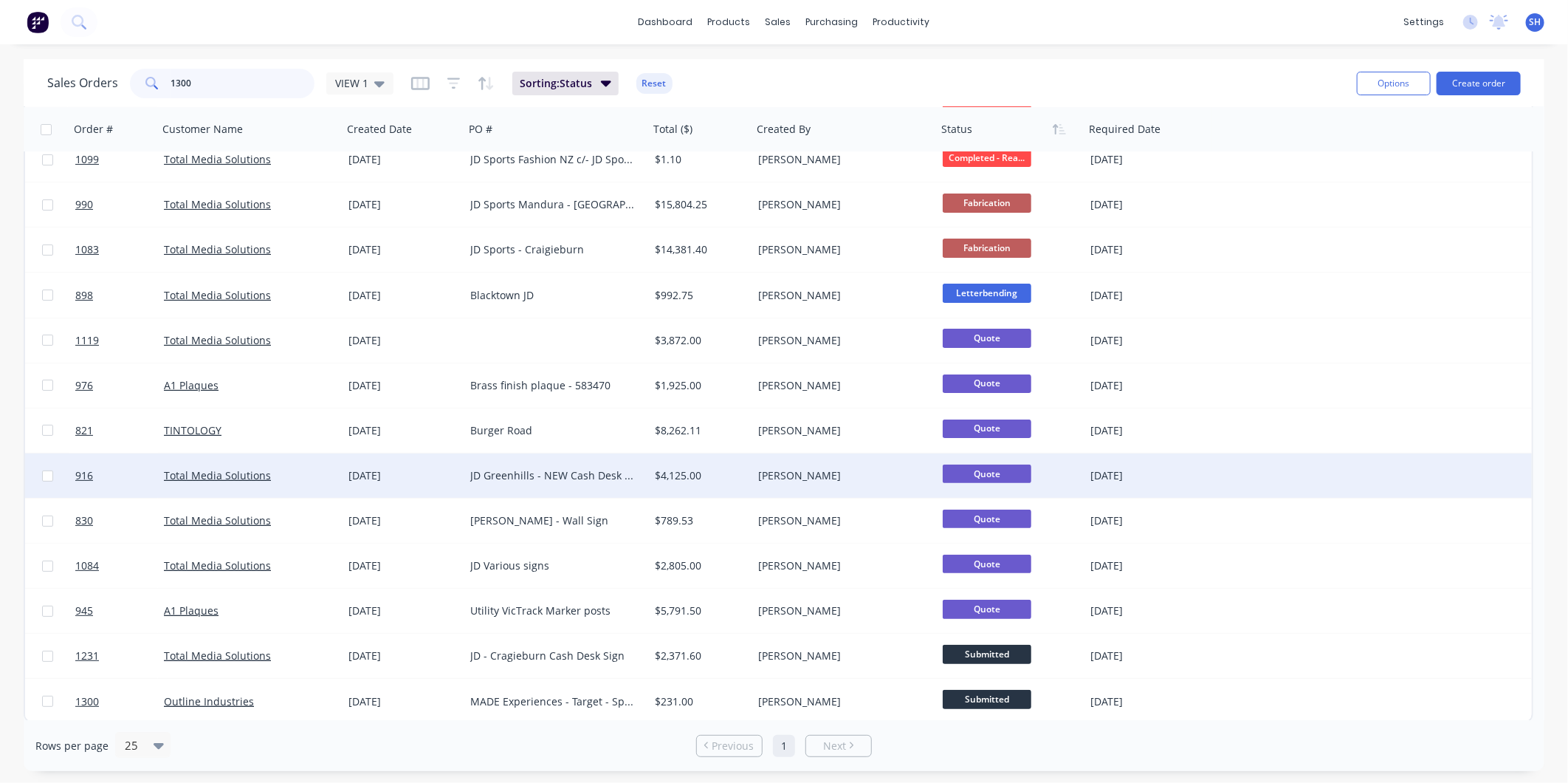
scroll to position [108, 0]
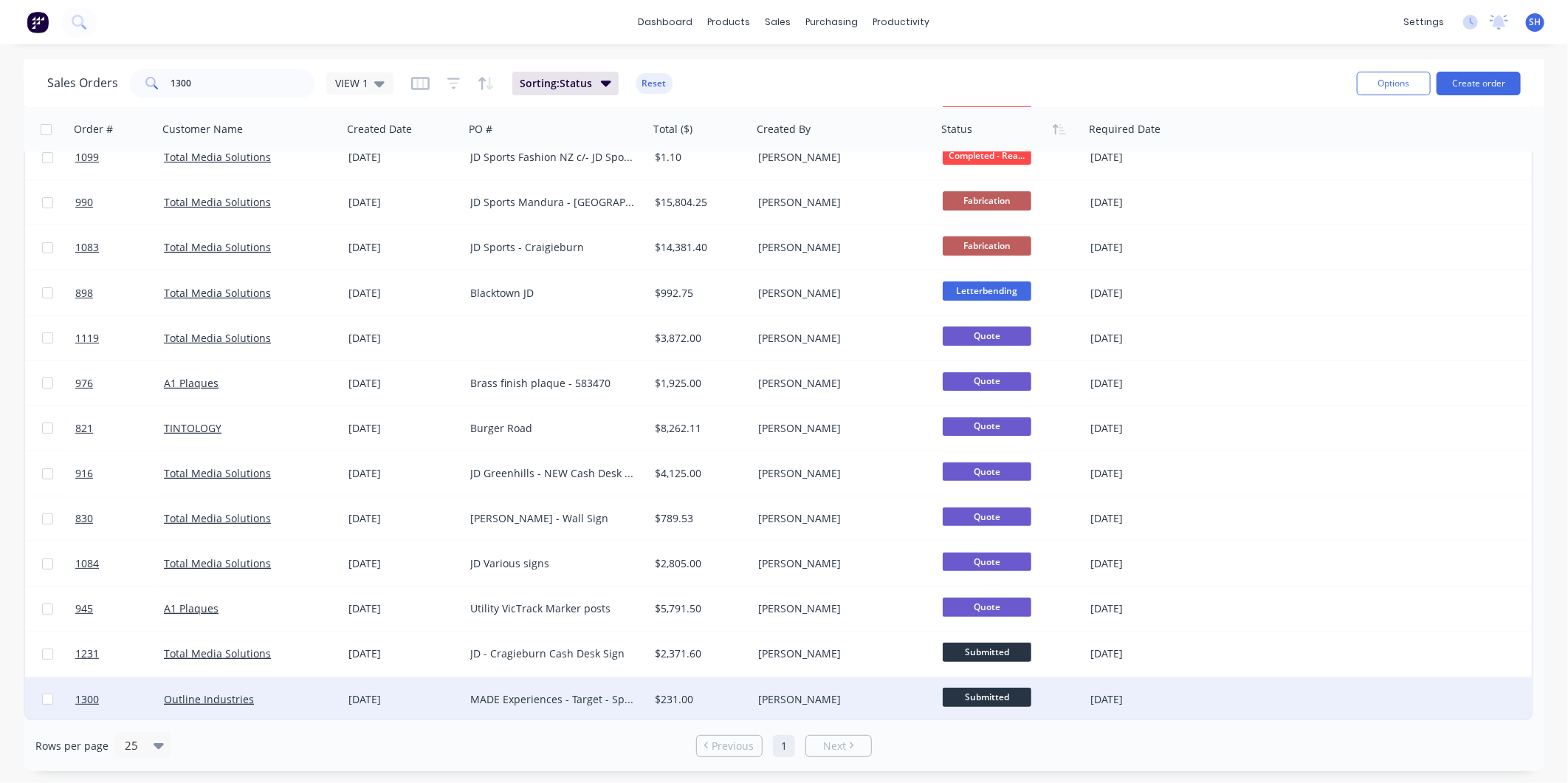
click at [970, 695] on span "Submitted" at bounding box center [987, 697] width 88 height 19
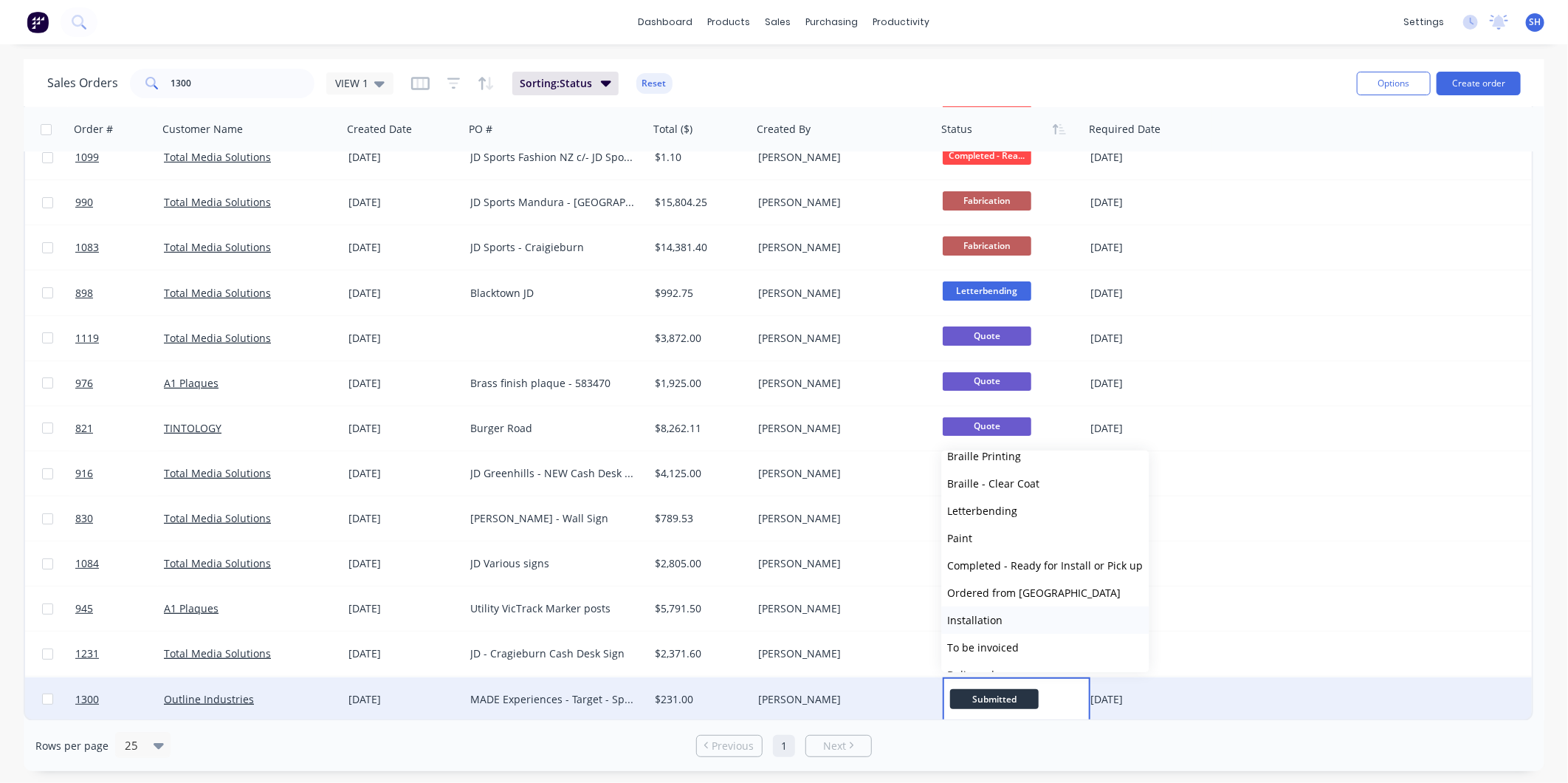
scroll to position [246, 0]
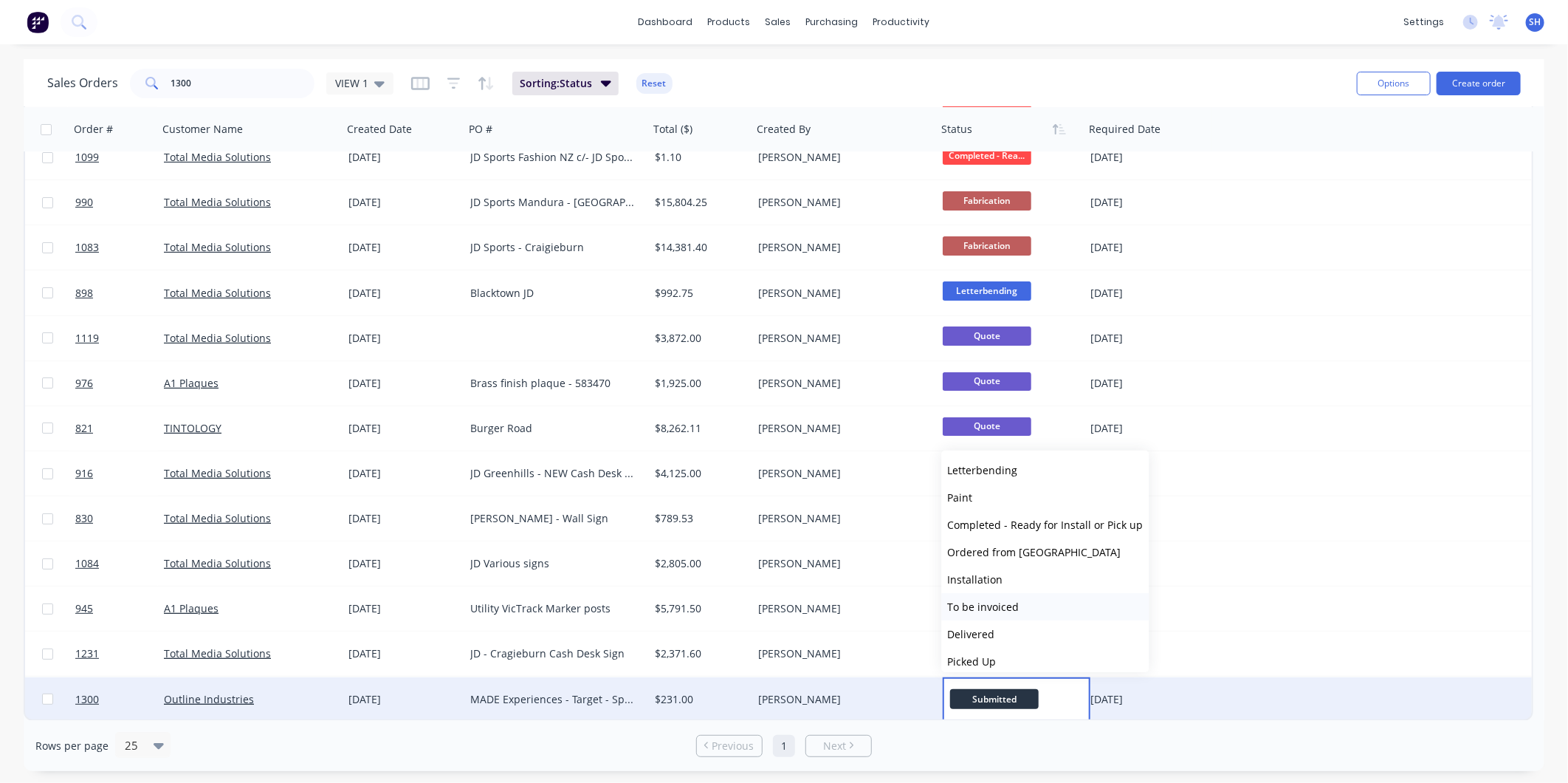
click at [1014, 608] on span "To be invoiced" at bounding box center [984, 607] width 71 height 14
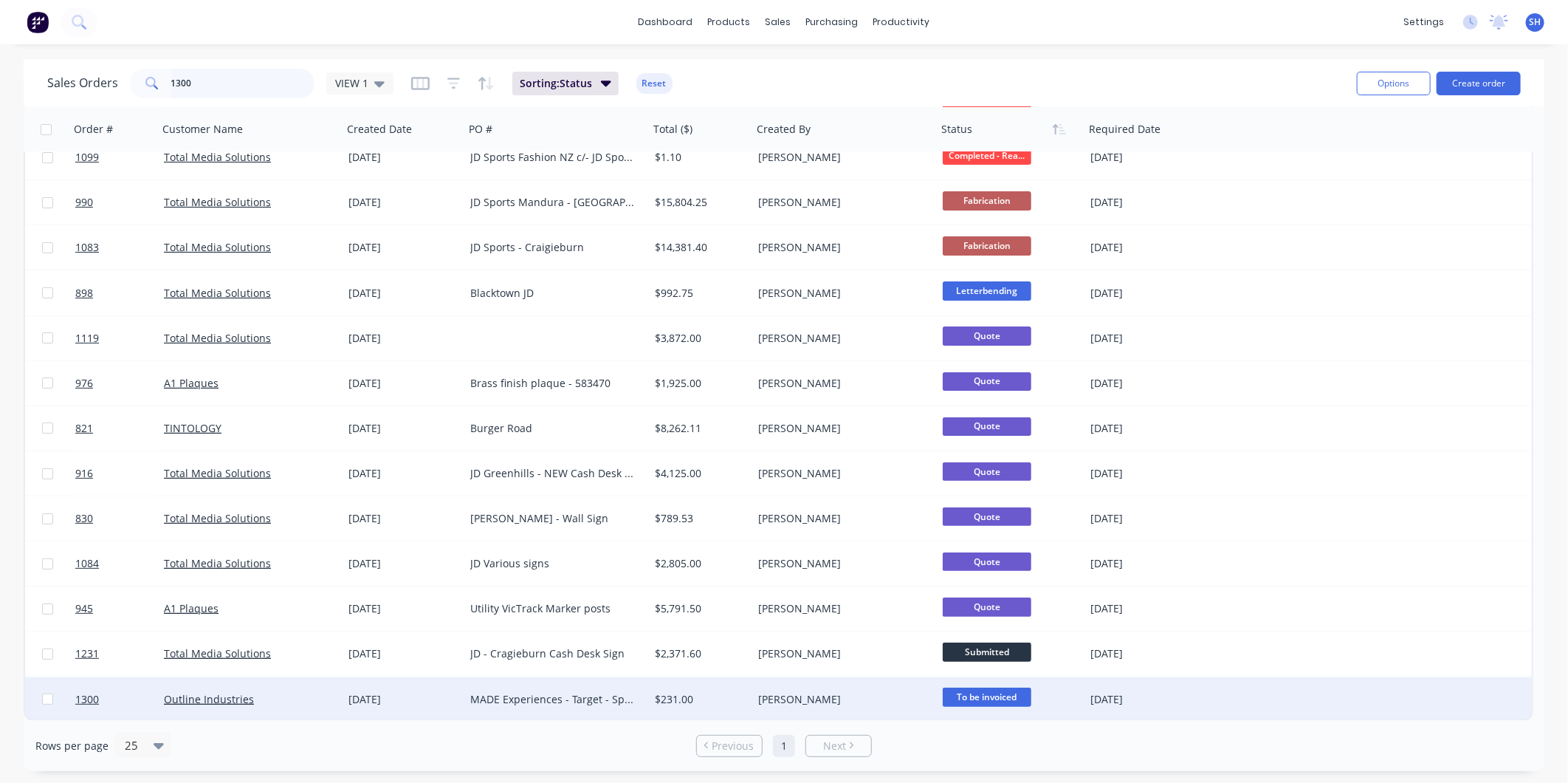
click at [244, 87] on input "1300" at bounding box center [244, 83] width 144 height 29
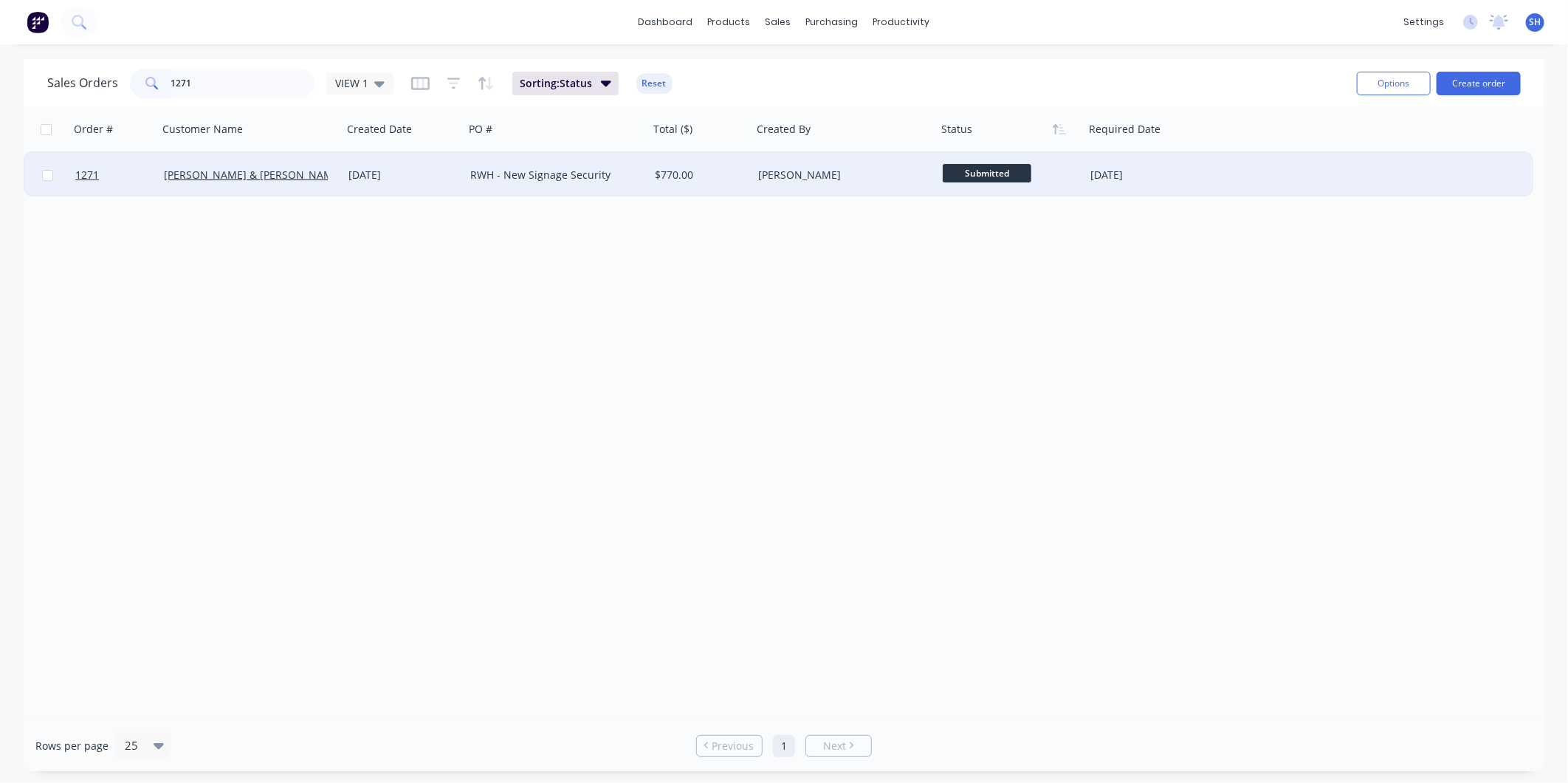
click at [978, 170] on span "Submitted" at bounding box center [987, 173] width 88 height 19
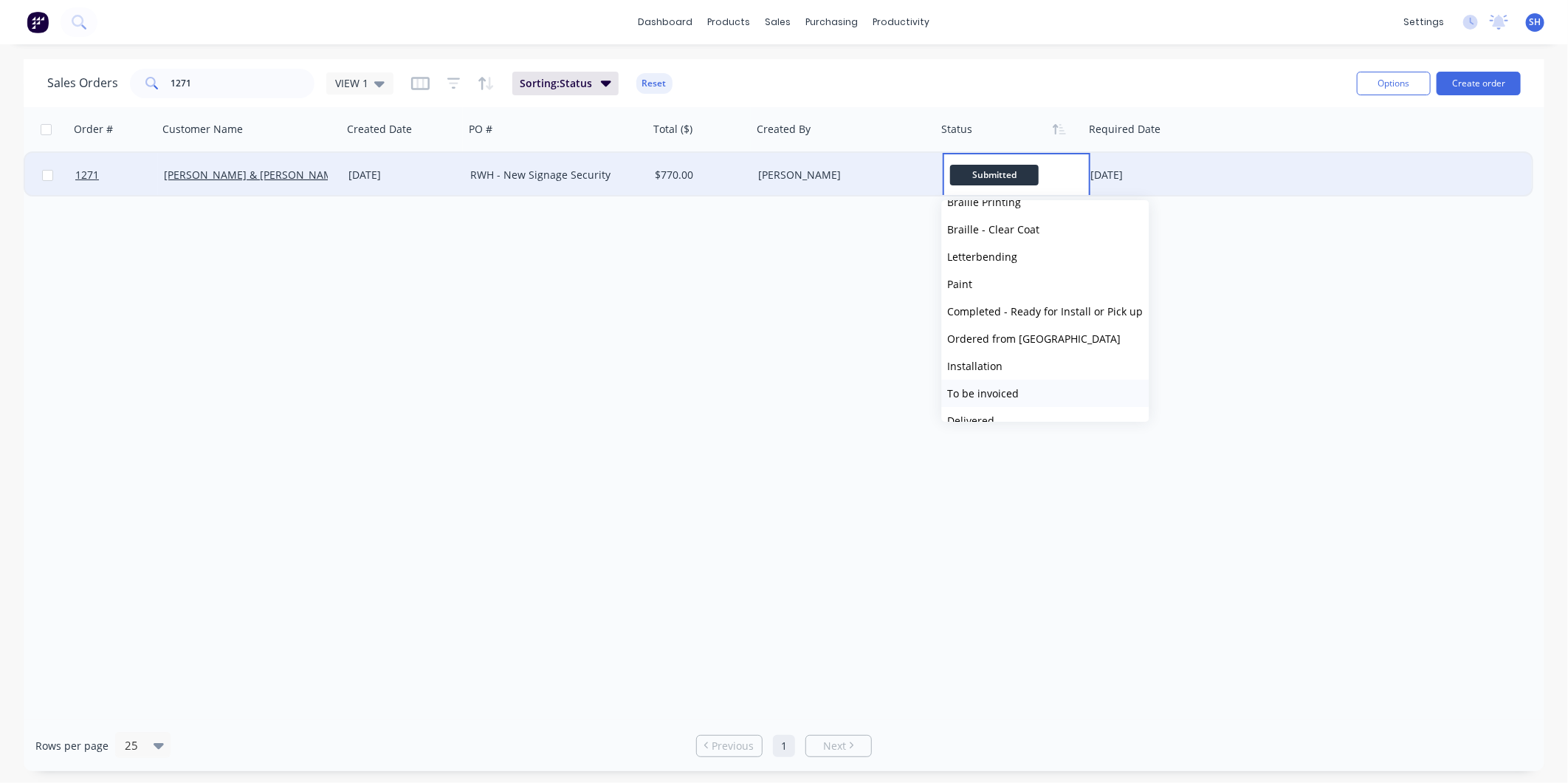
scroll to position [246, 0]
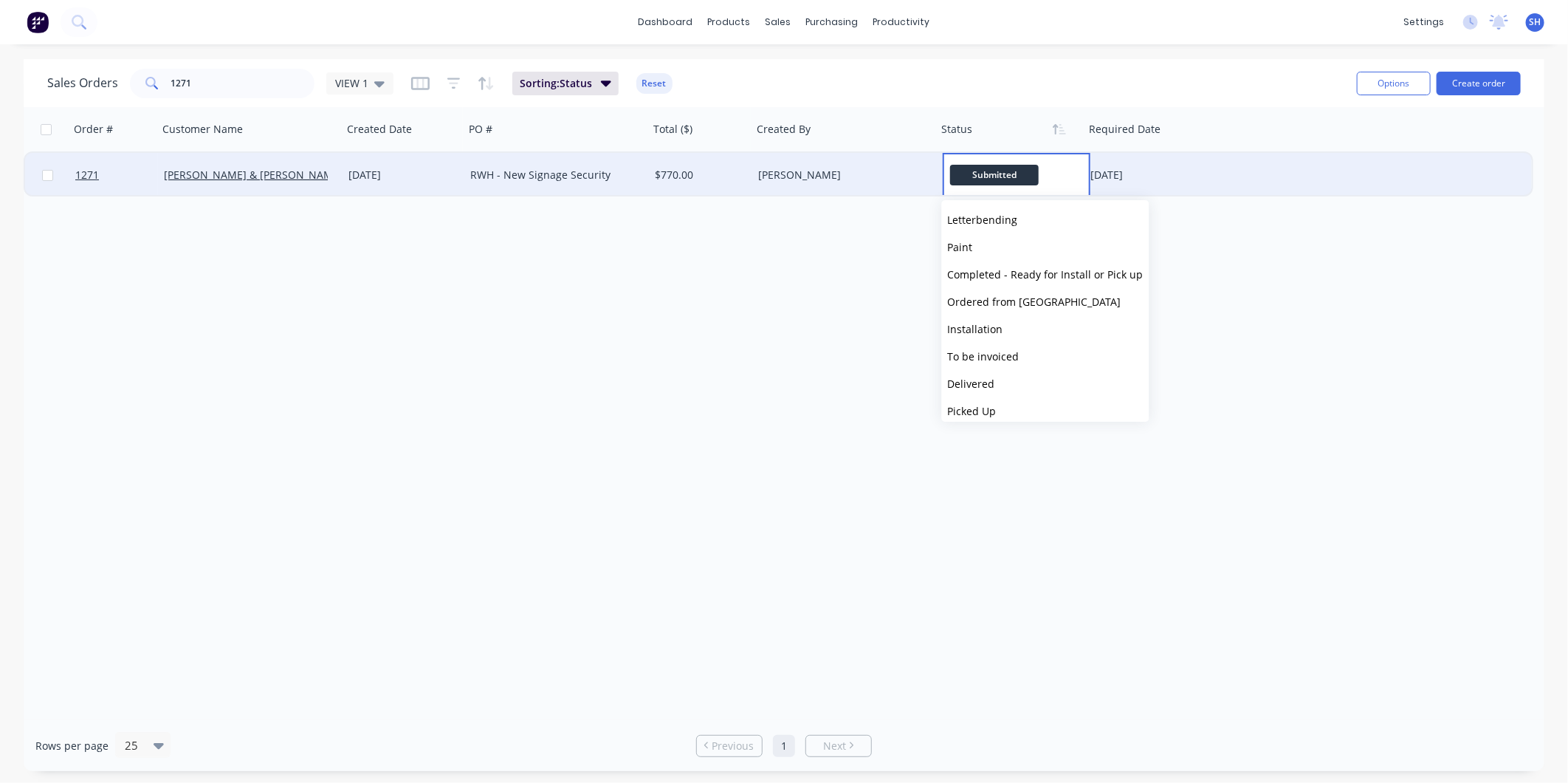
click at [999, 357] on span "To be invoiced" at bounding box center [984, 356] width 71 height 14
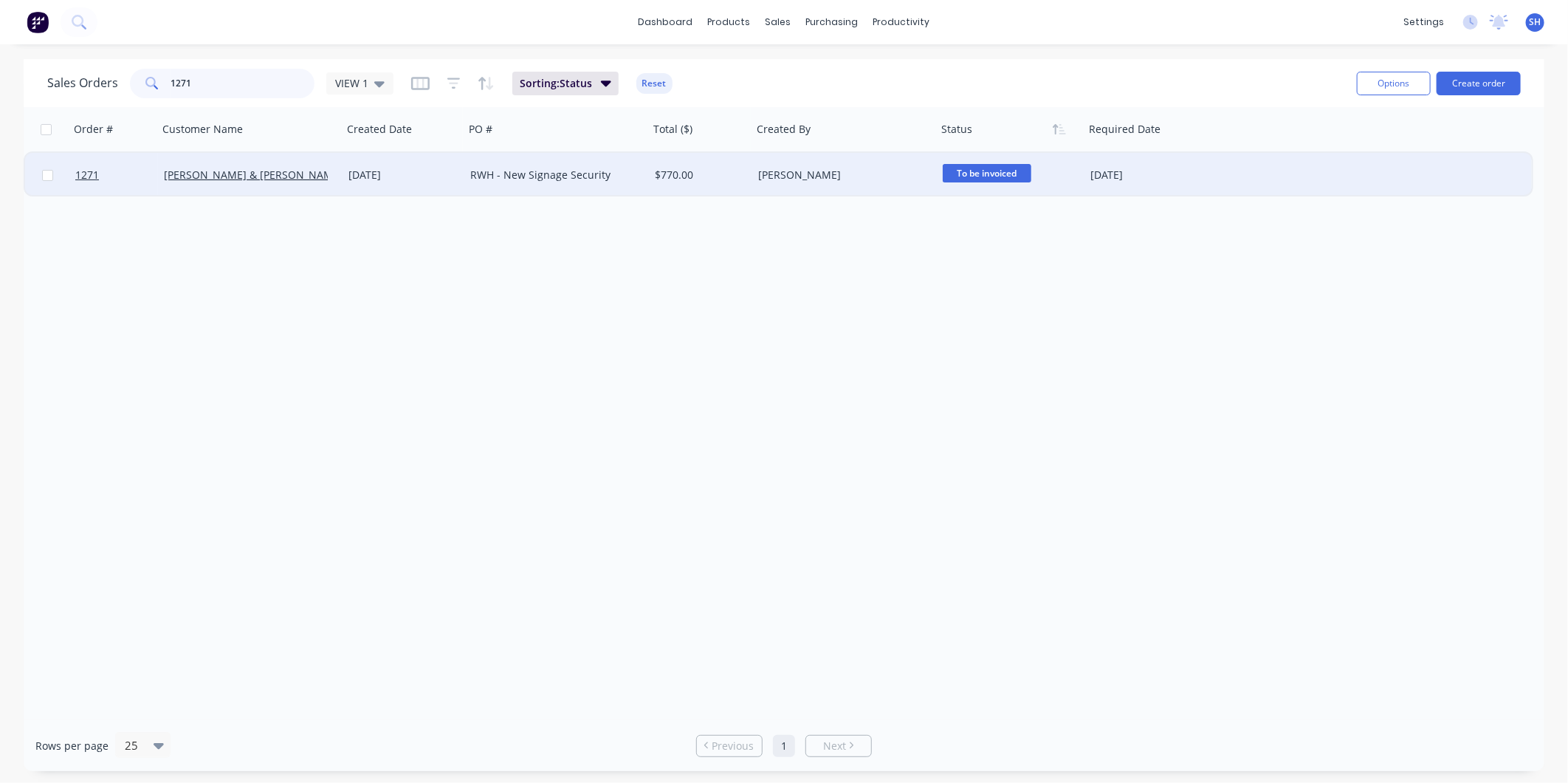
click at [292, 76] on input "1271" at bounding box center [244, 83] width 144 height 29
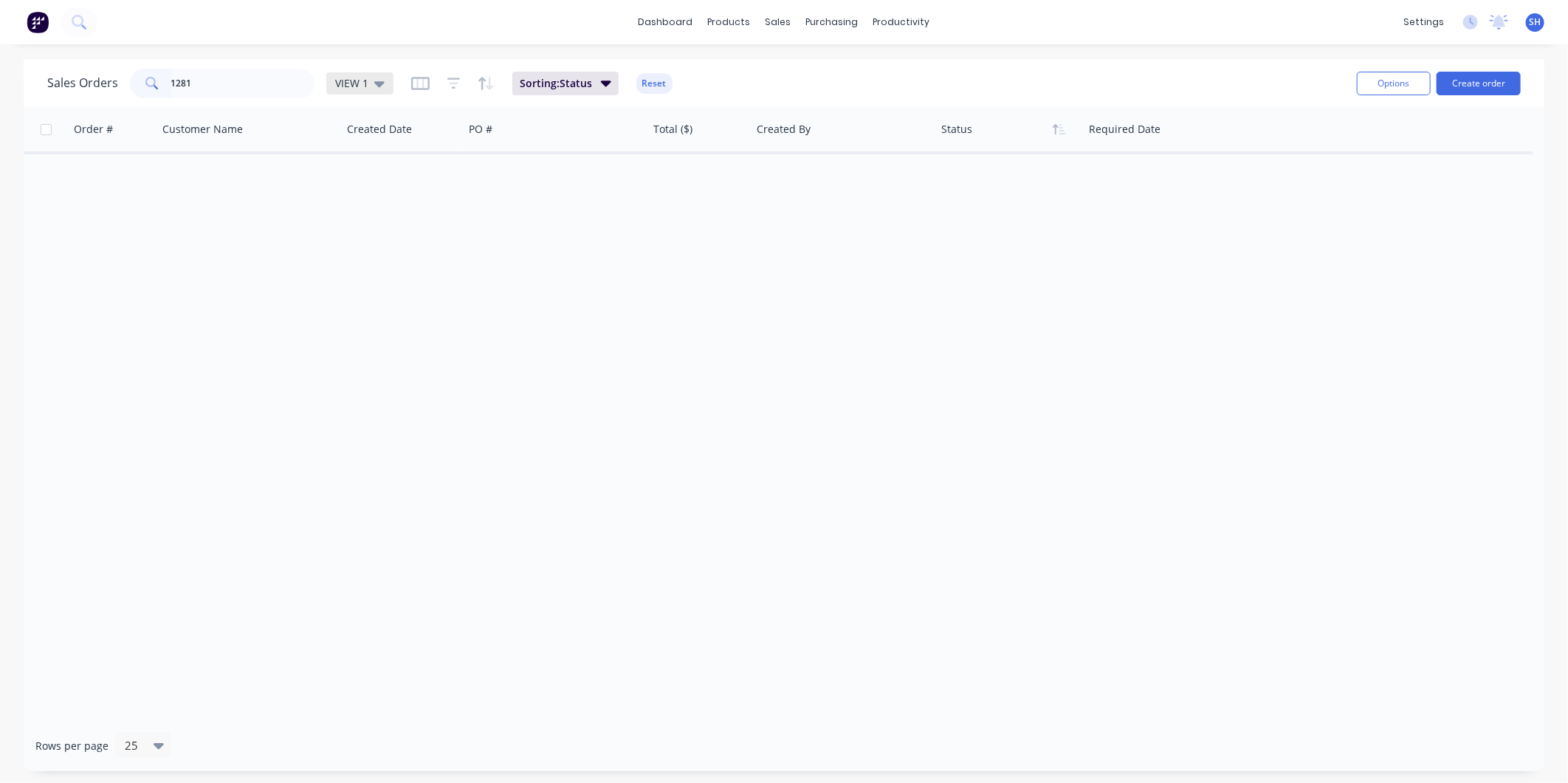
click at [349, 91] on div "VIEW 1" at bounding box center [360, 83] width 67 height 23
click at [384, 270] on button "archived" at bounding box center [414, 268] width 168 height 17
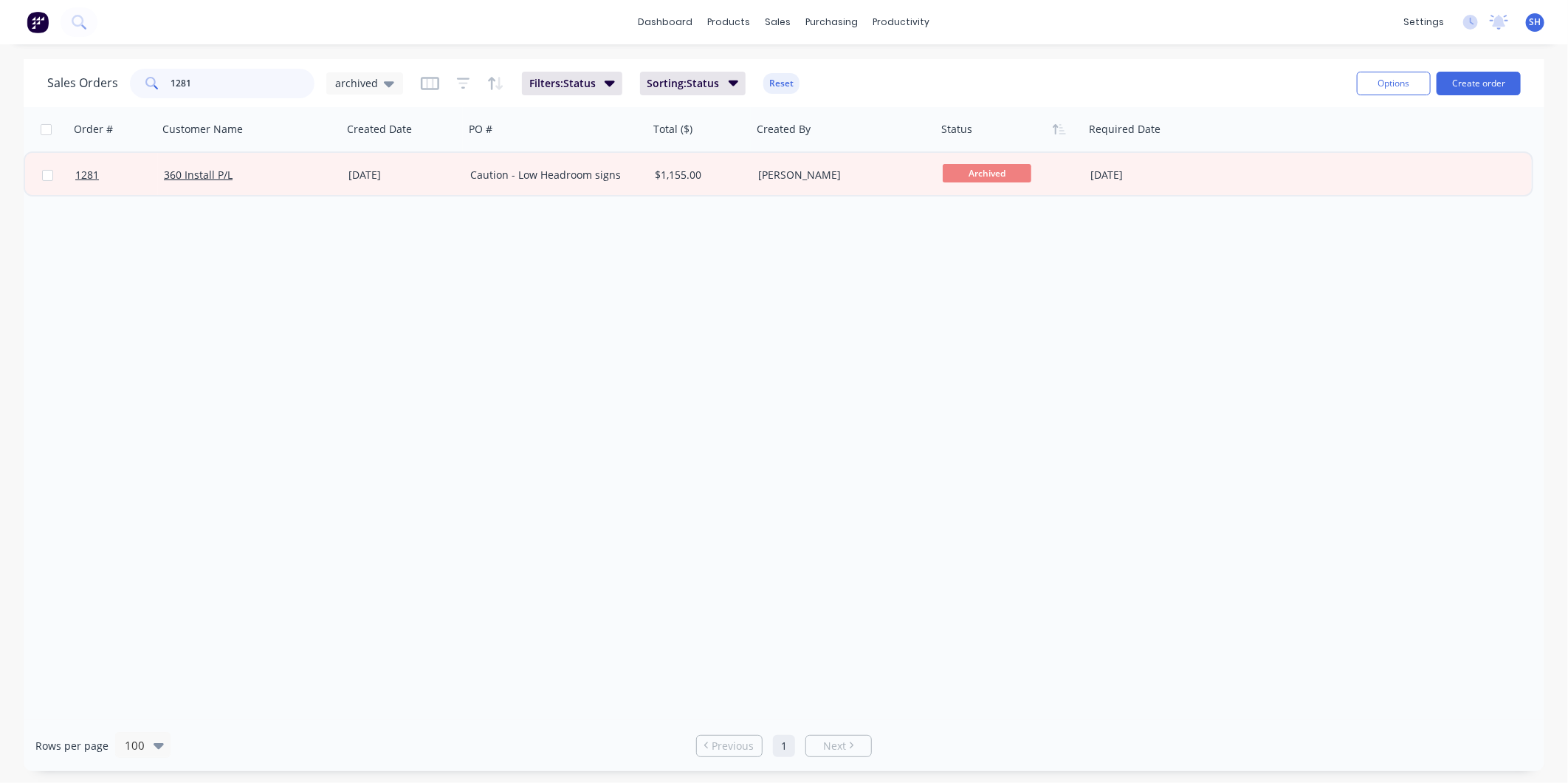
click at [252, 75] on input "1281" at bounding box center [244, 83] width 144 height 29
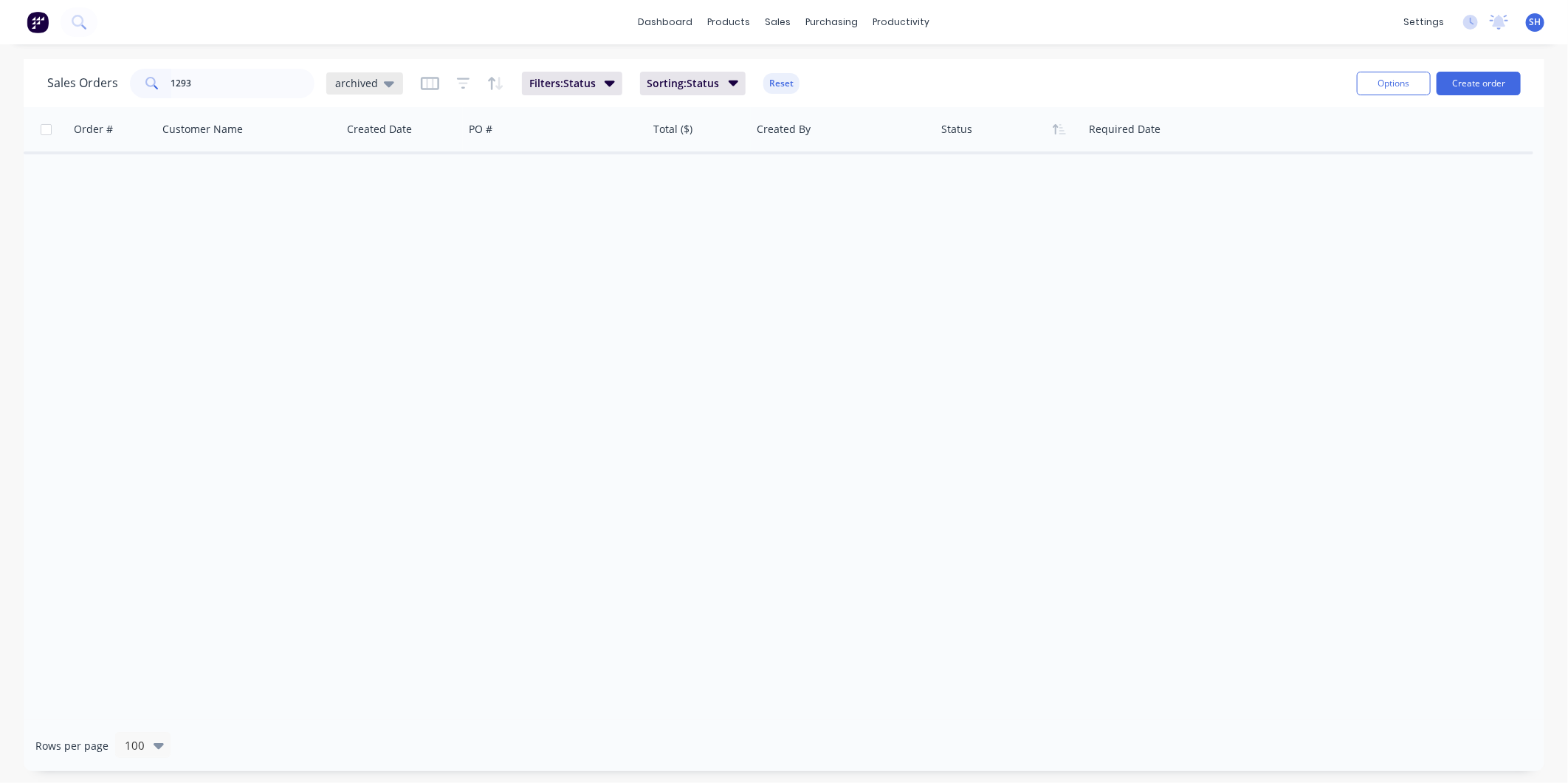
click at [338, 84] on span "archived" at bounding box center [356, 83] width 43 height 16
click at [395, 241] on button "VIEW 1 (Default)" at bounding box center [414, 238] width 168 height 17
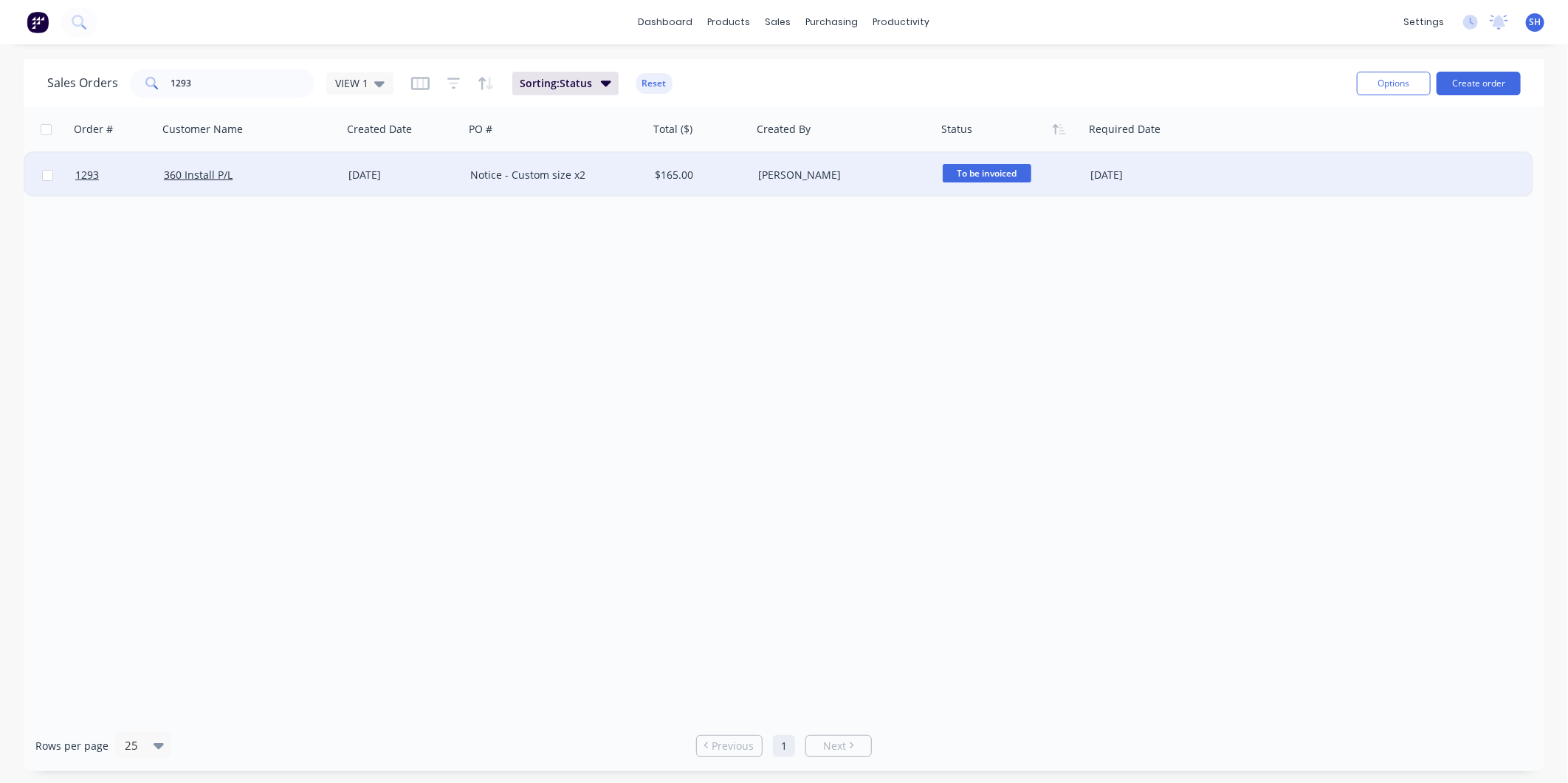
click at [985, 175] on span "To be invoiced" at bounding box center [987, 173] width 88 height 19
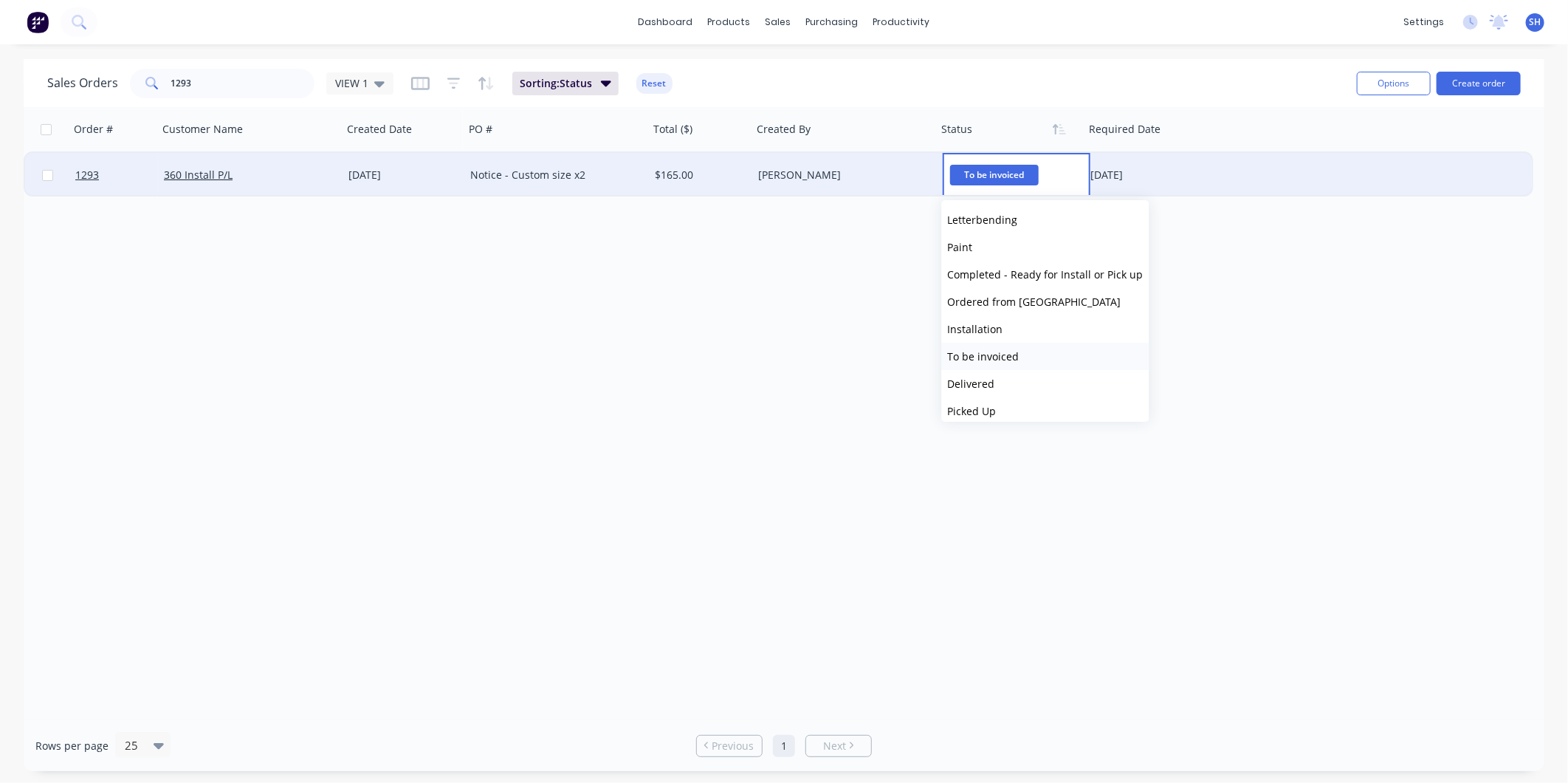
click at [1008, 357] on span "To be invoiced" at bounding box center [984, 356] width 71 height 14
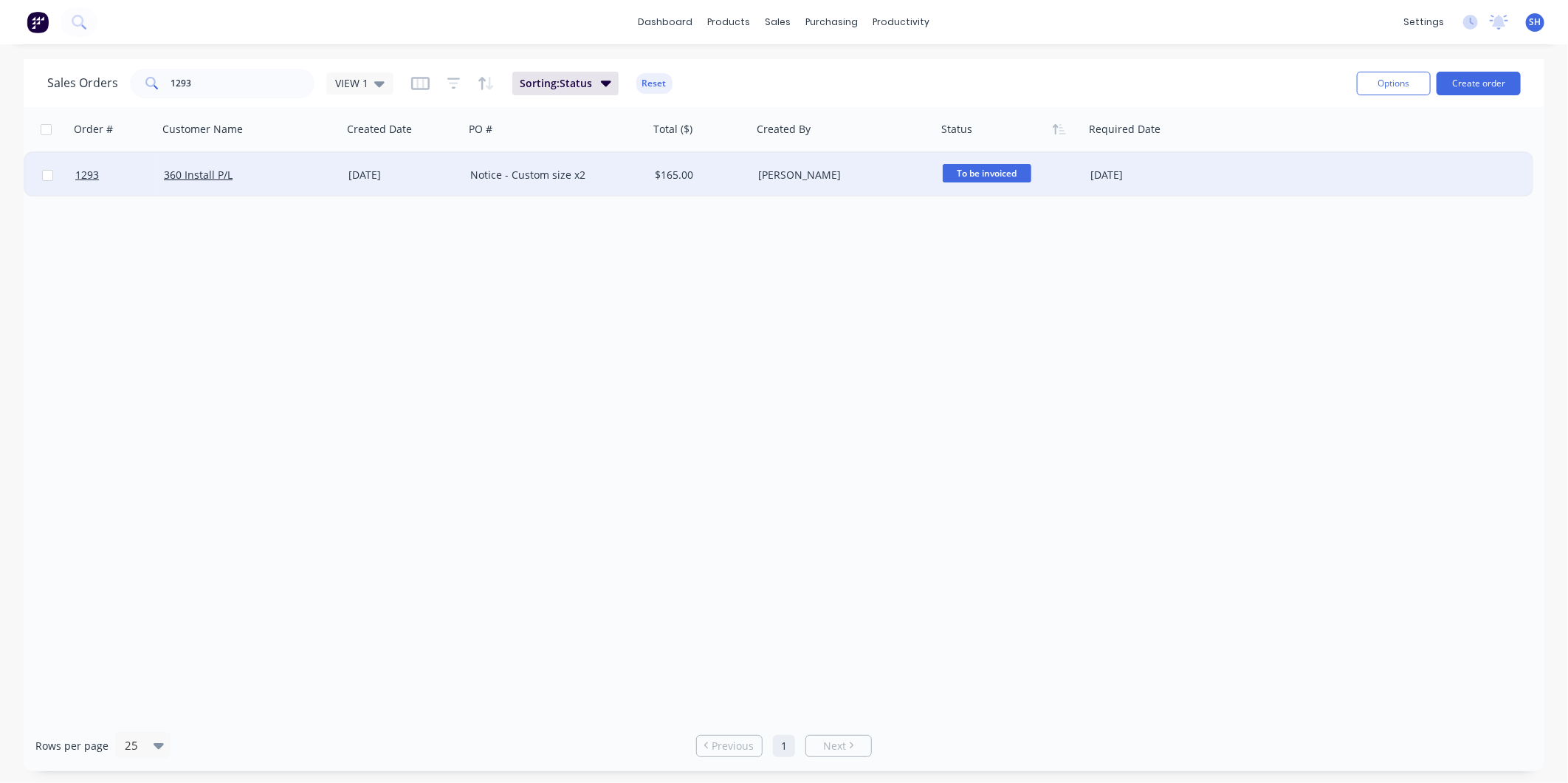
click at [803, 359] on div "Order # Customer Name Created Date PO # Total ($) Created By Status Required Da…" at bounding box center [784, 414] width 1521 height 613
click at [244, 92] on input "1293" at bounding box center [244, 83] width 144 height 29
click at [975, 168] on span "Completed - Rea..." at bounding box center [987, 173] width 88 height 19
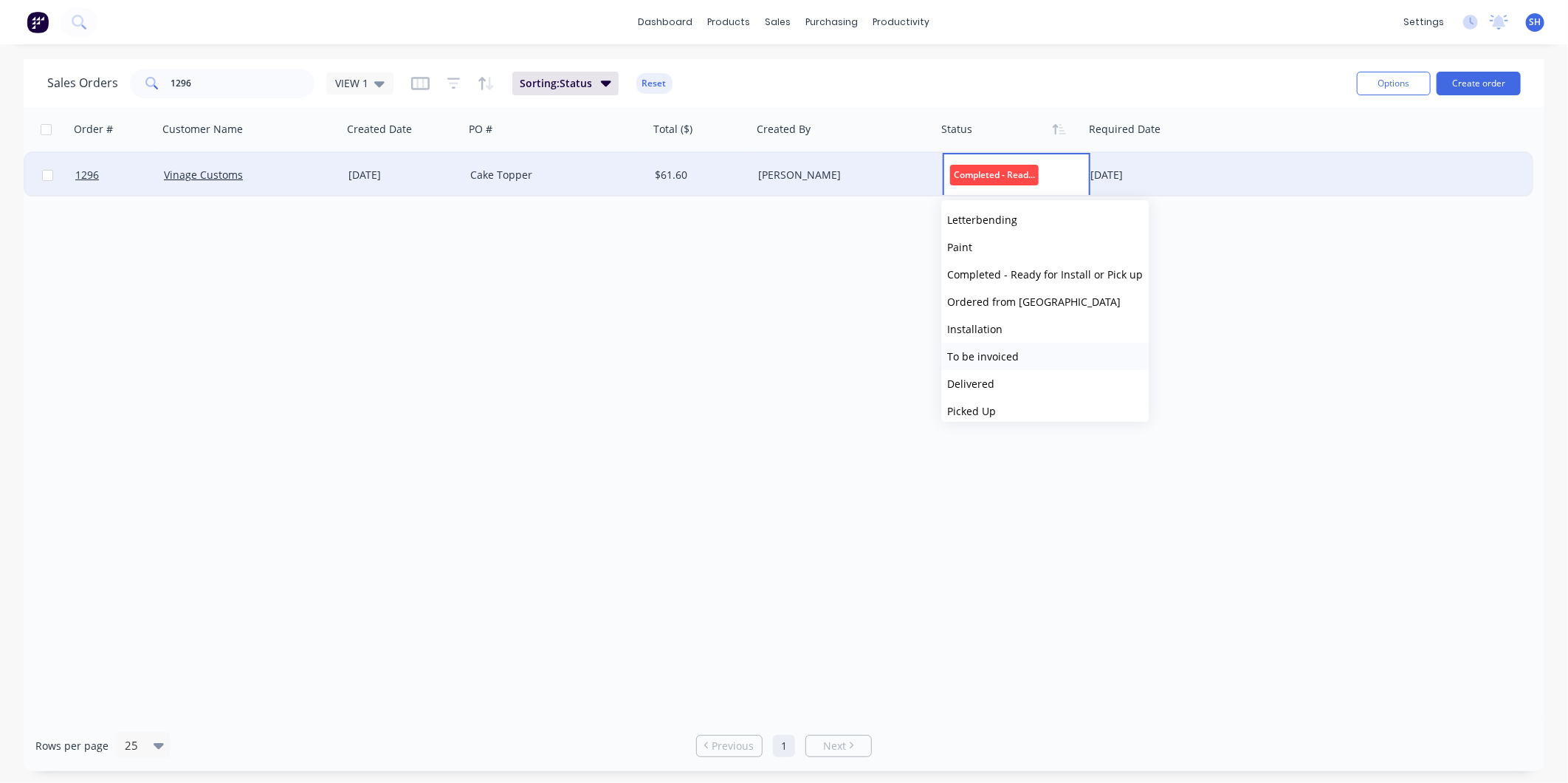
click at [1017, 355] on button "To be invoiced" at bounding box center [1045, 356] width 207 height 27
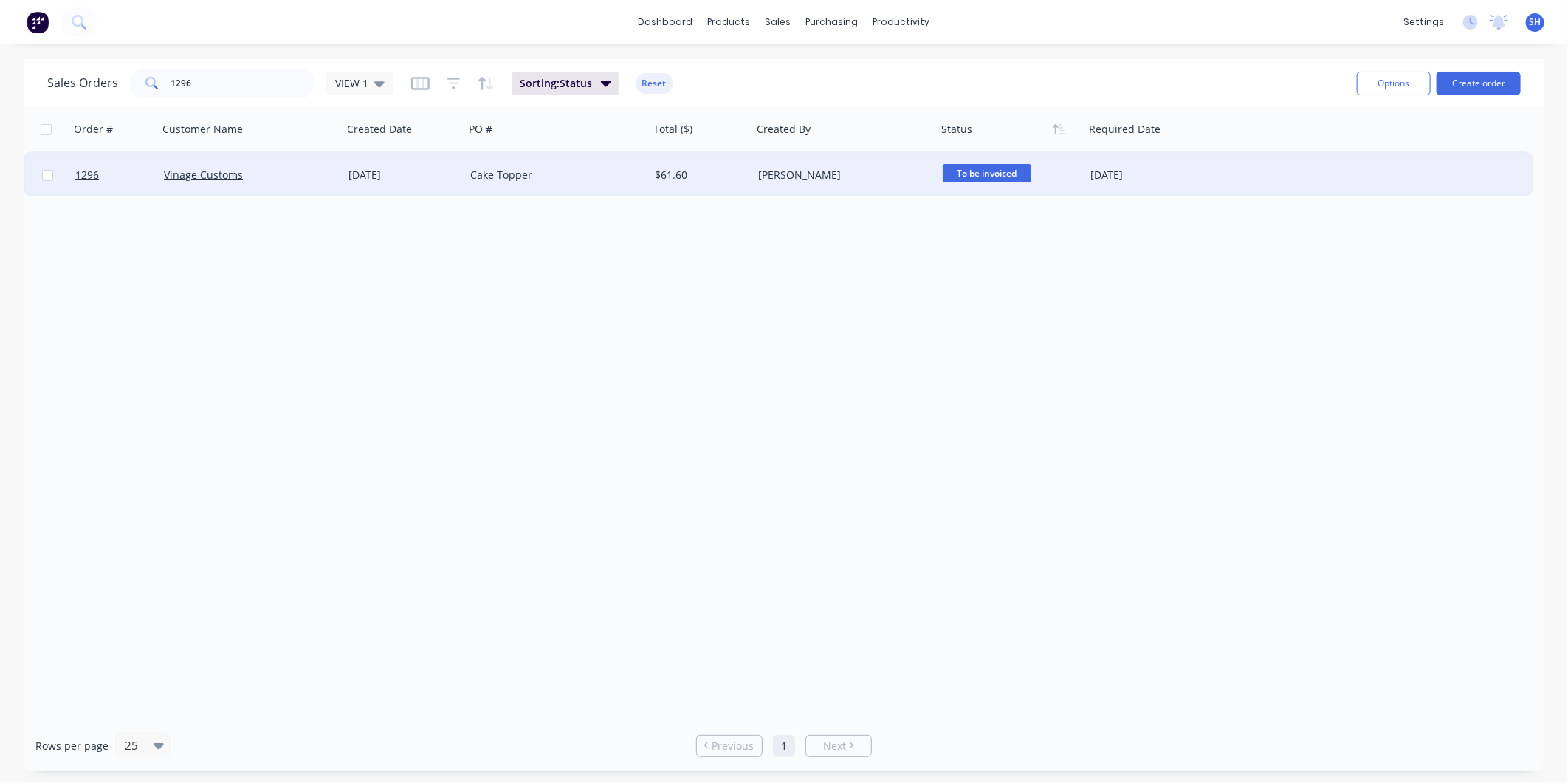
click at [1017, 355] on div "Order # Customer Name Created Date PO # Total ($) Created By Status Required Da…" at bounding box center [784, 414] width 1521 height 613
click at [245, 78] on input "1296" at bounding box center [244, 83] width 144 height 29
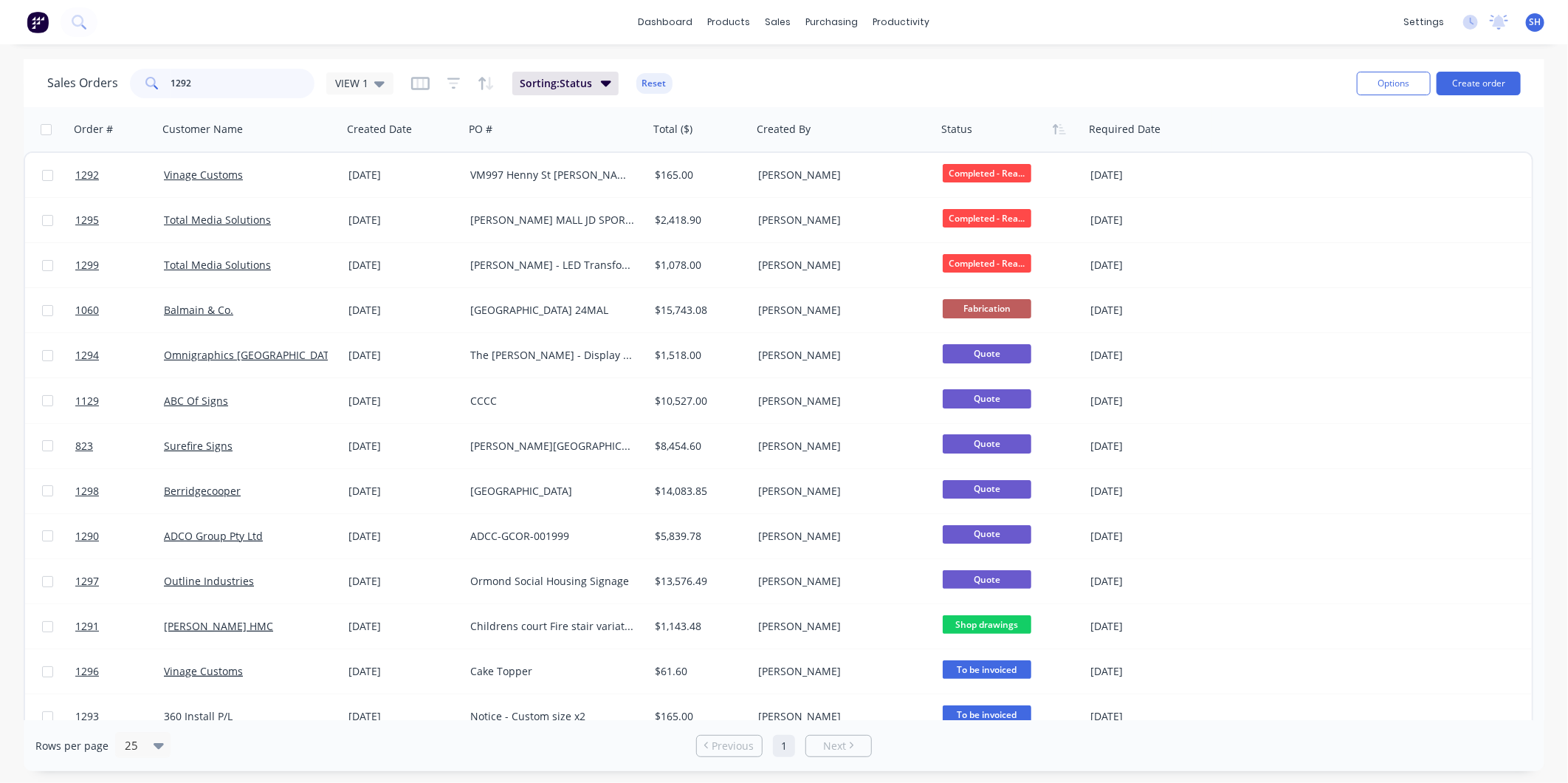
type input "1292"
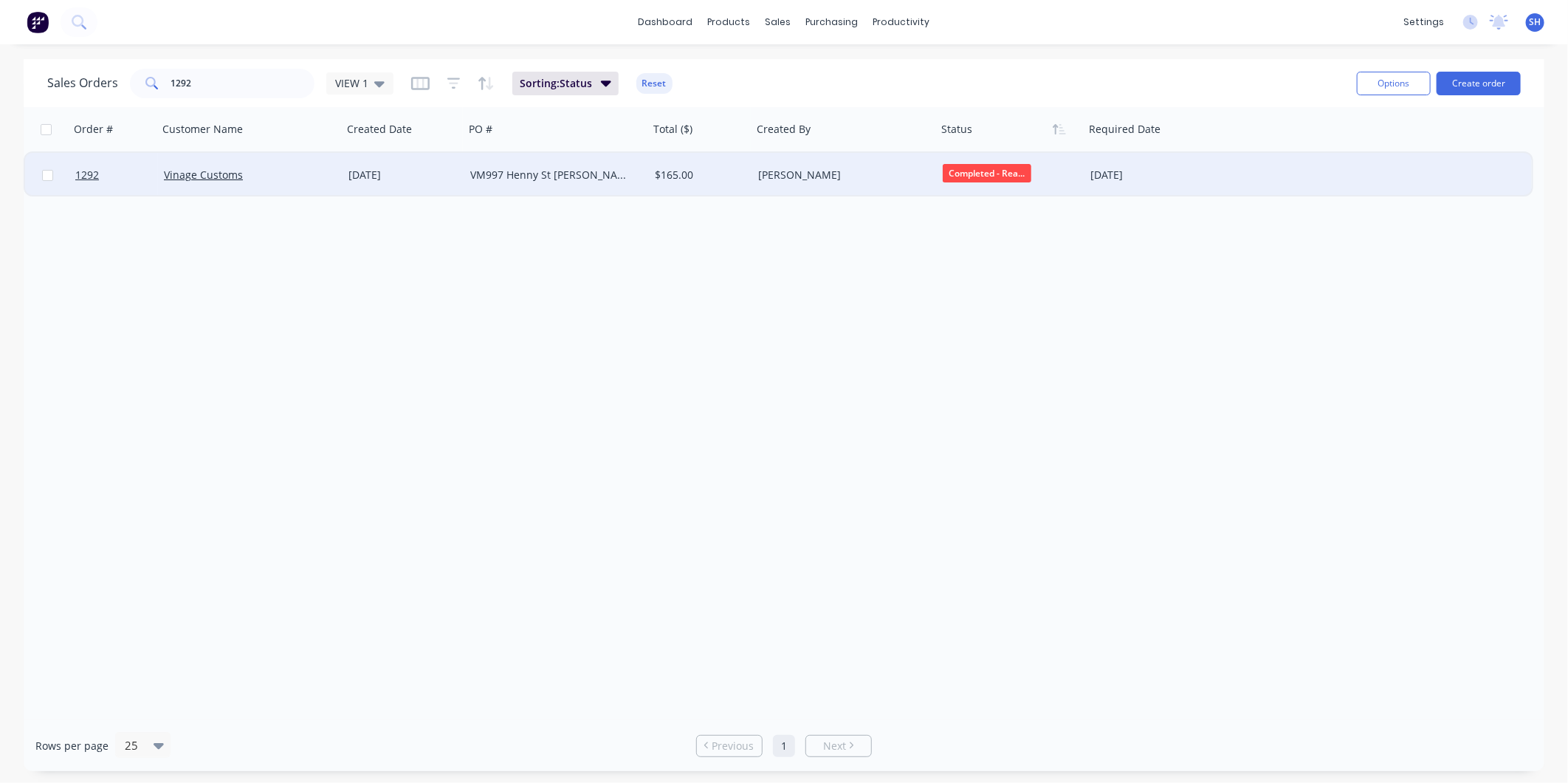
click at [988, 165] on span "Completed - Rea..." at bounding box center [987, 173] width 88 height 19
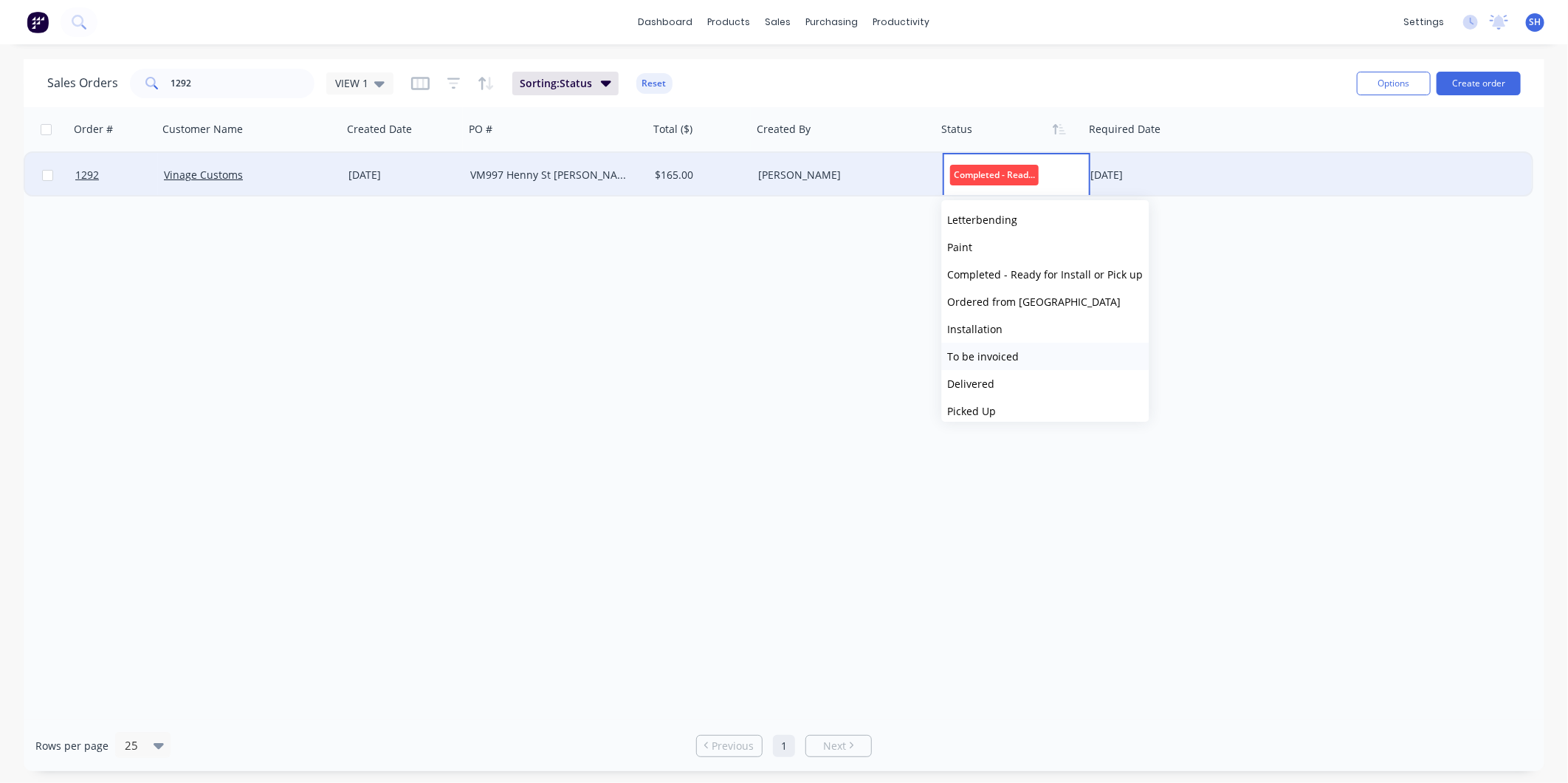
click at [1030, 364] on button "To be invoiced" at bounding box center [1045, 356] width 207 height 27
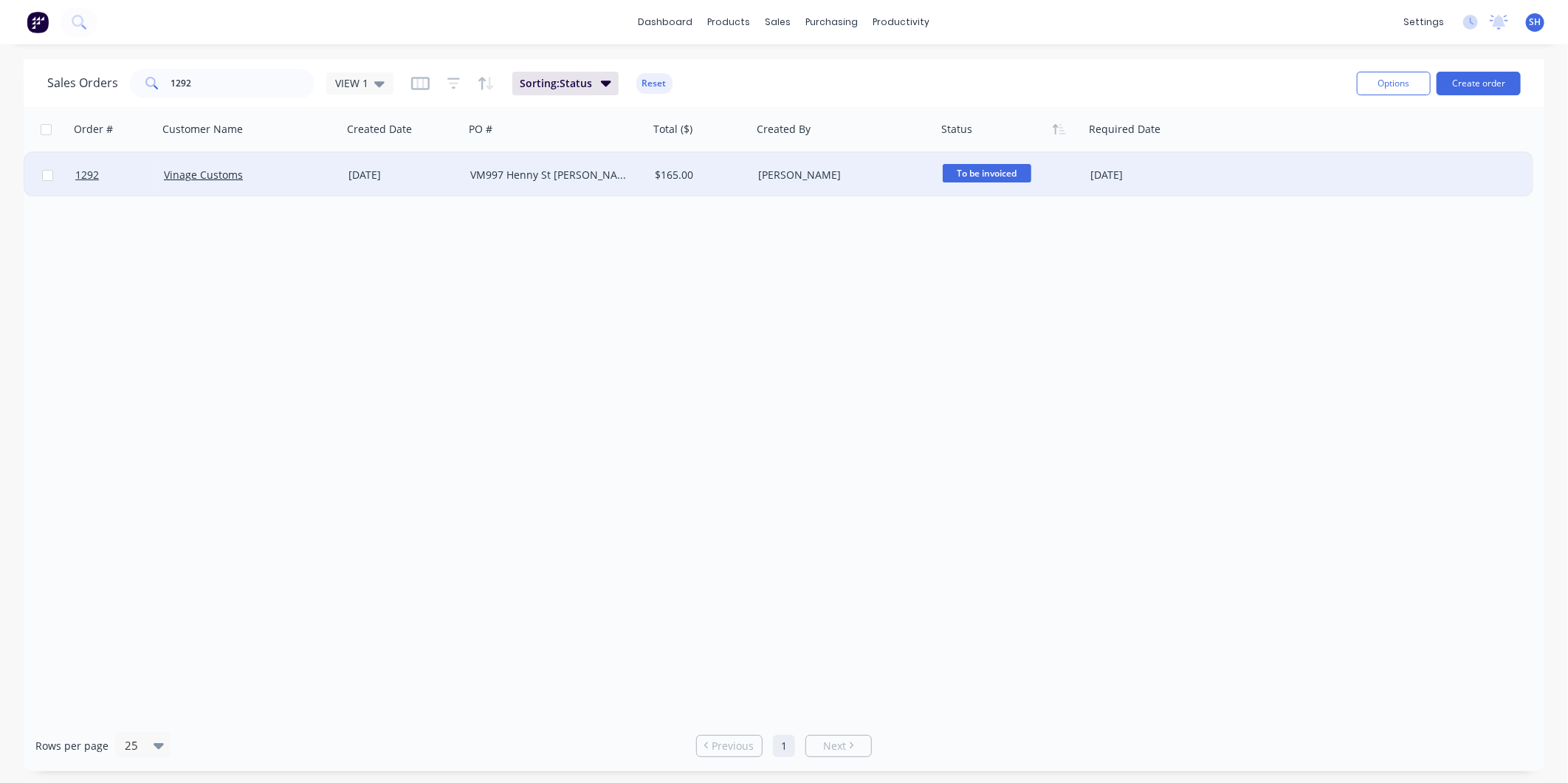
click at [755, 359] on div "Order # Customer Name Created Date PO # Total ($) Created By Status Required Da…" at bounding box center [784, 414] width 1521 height 613
